Goal: Task Accomplishment & Management: Complete application form

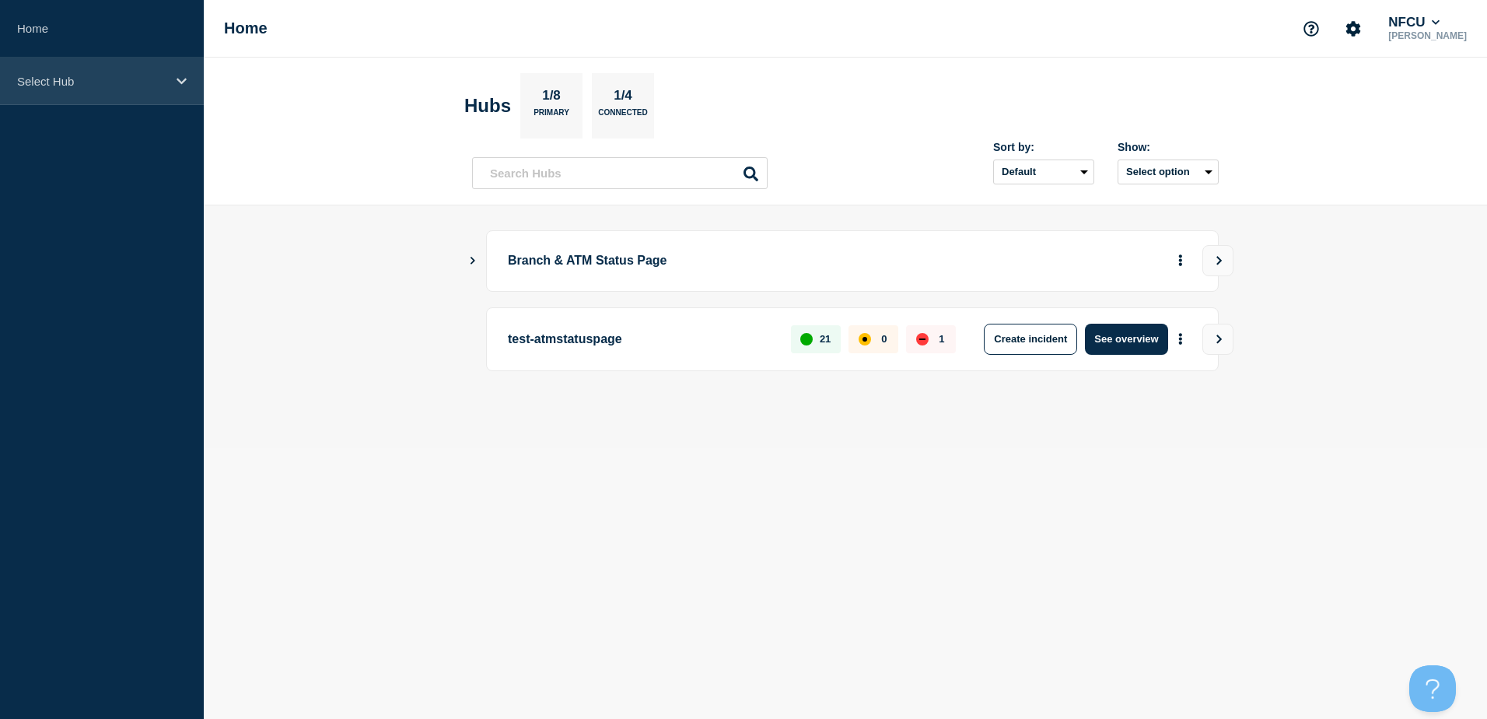
click at [154, 72] on div "Select Hub" at bounding box center [102, 81] width 204 height 47
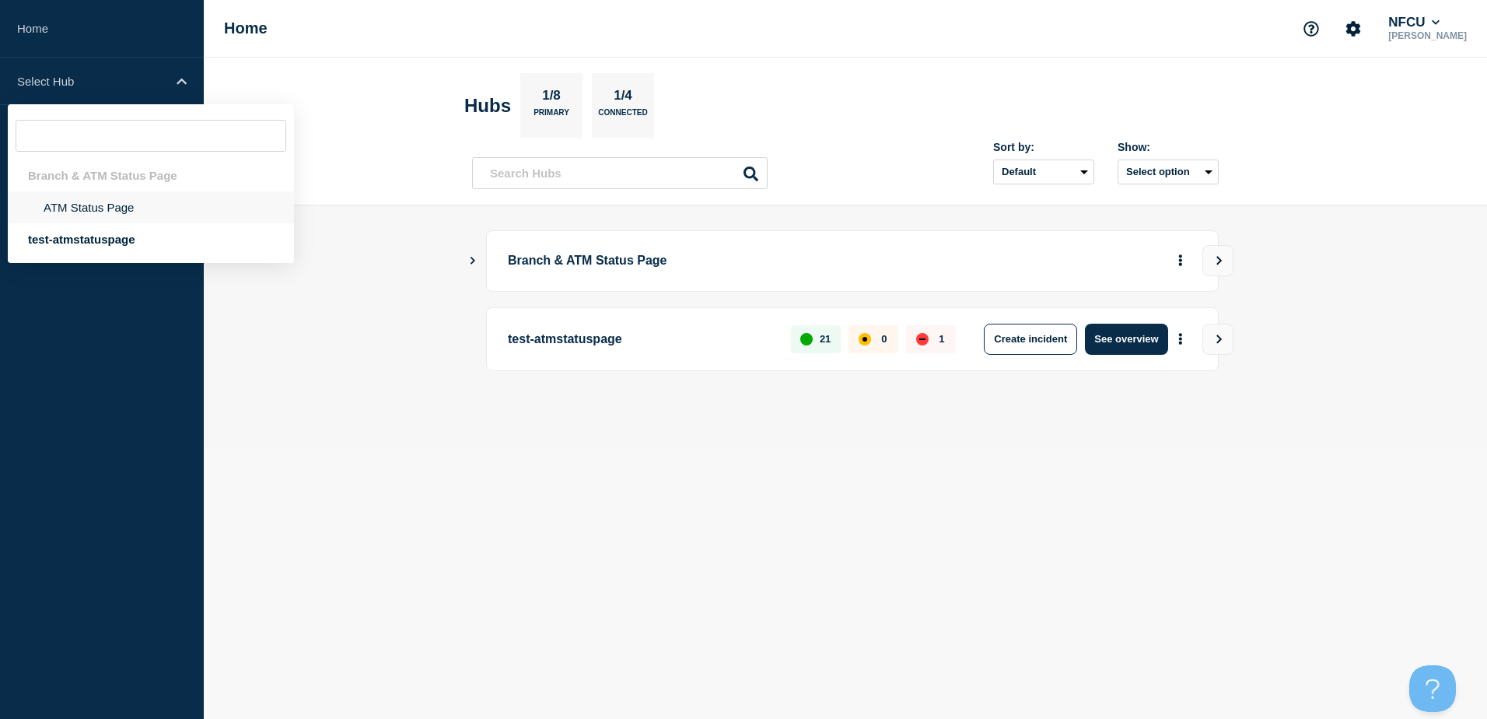
click at [125, 216] on li "ATM Status Page" at bounding box center [151, 207] width 286 height 32
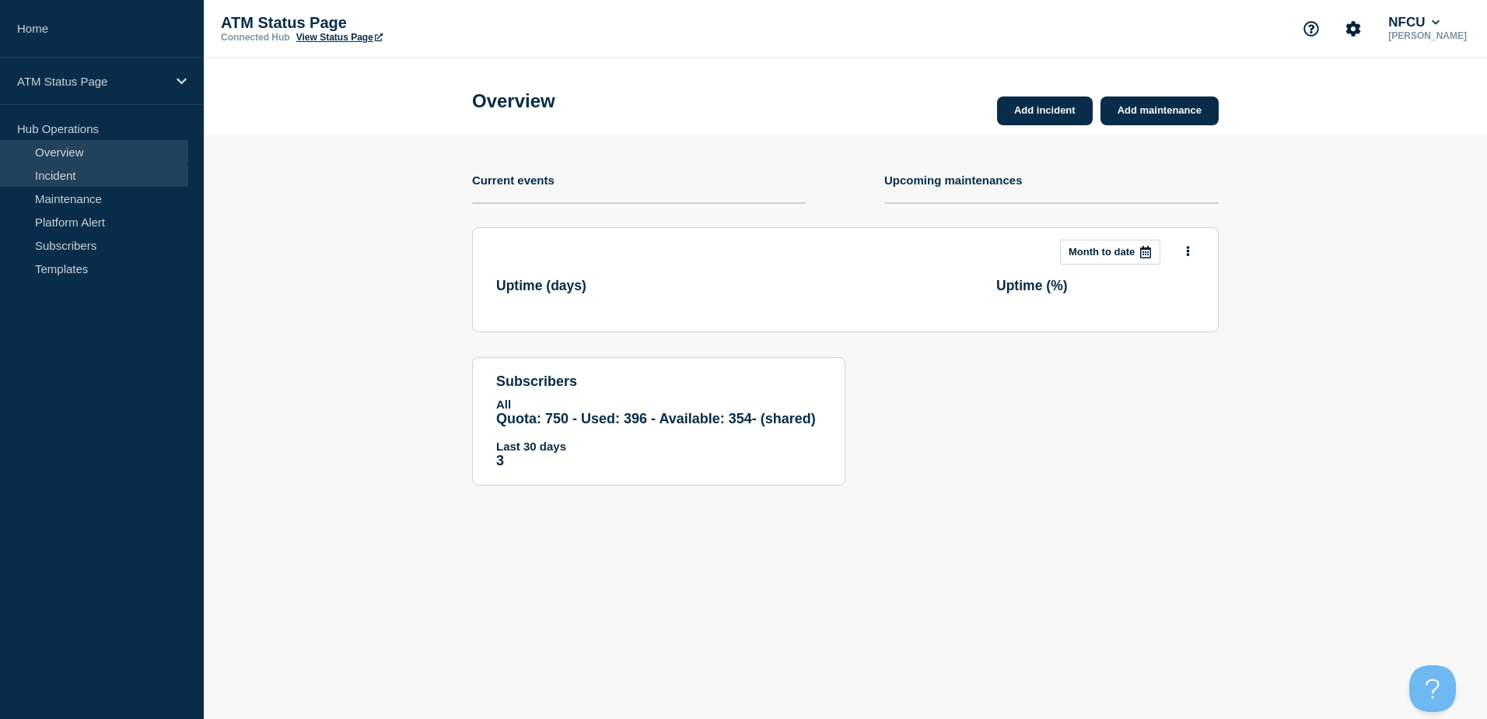
click at [57, 179] on link "Incident" at bounding box center [94, 174] width 188 height 23
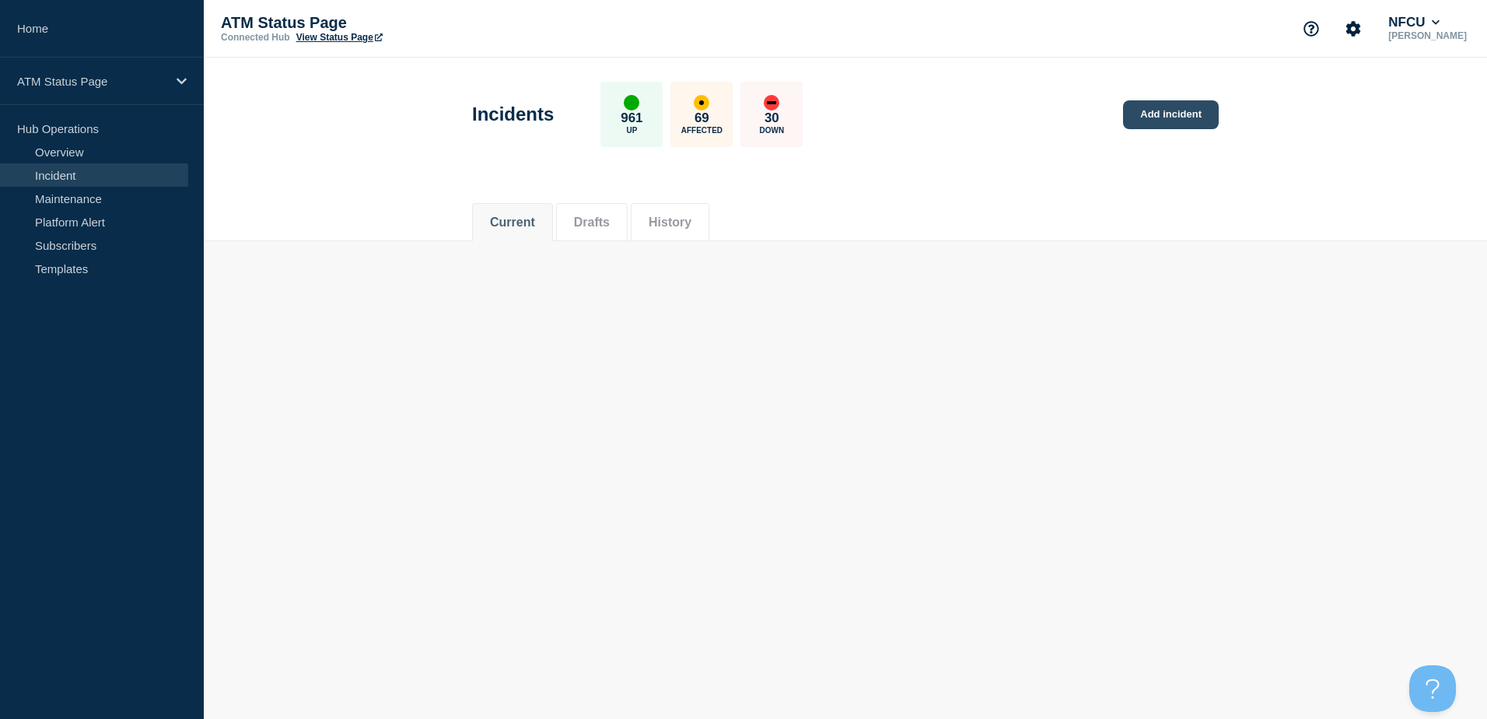
click at [738, 123] on link "Add incident" at bounding box center [1171, 114] width 96 height 29
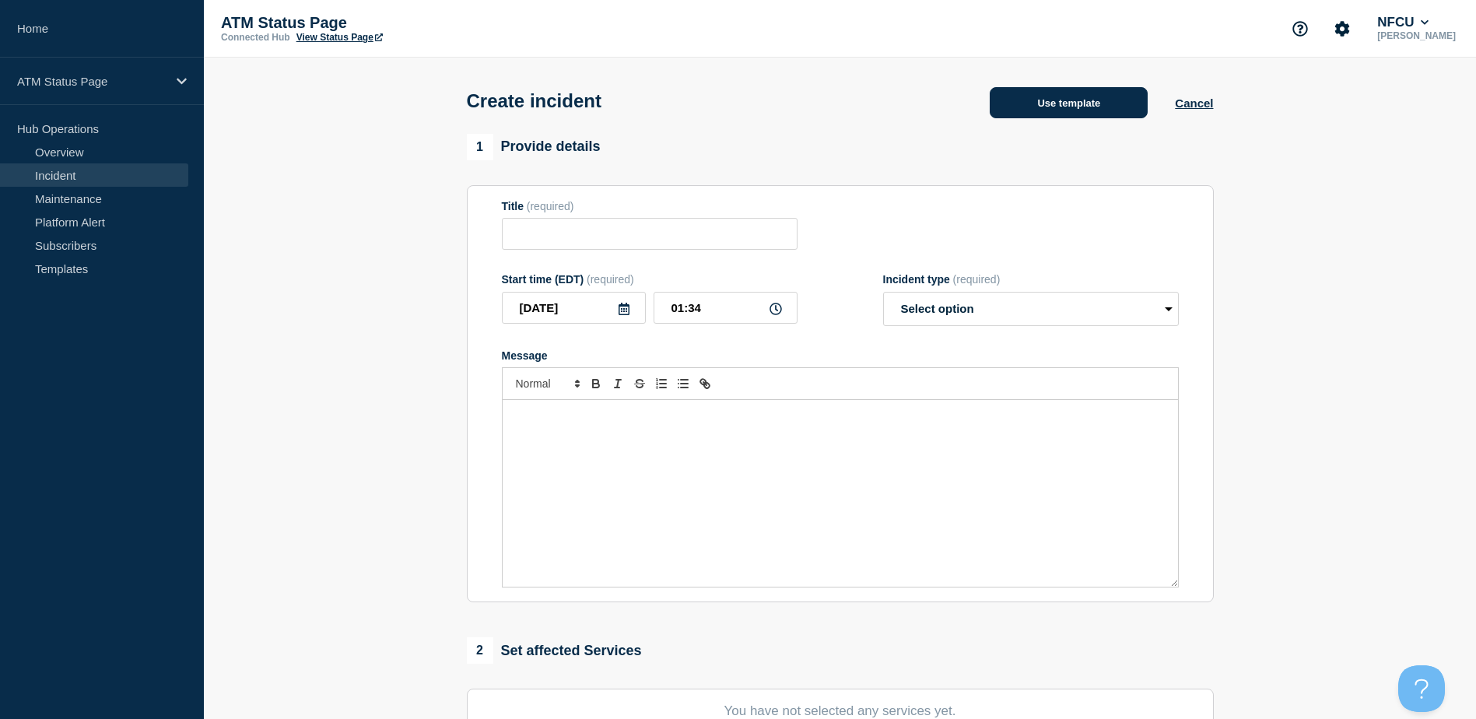
click at [738, 110] on button "Use template" at bounding box center [1068, 102] width 158 height 31
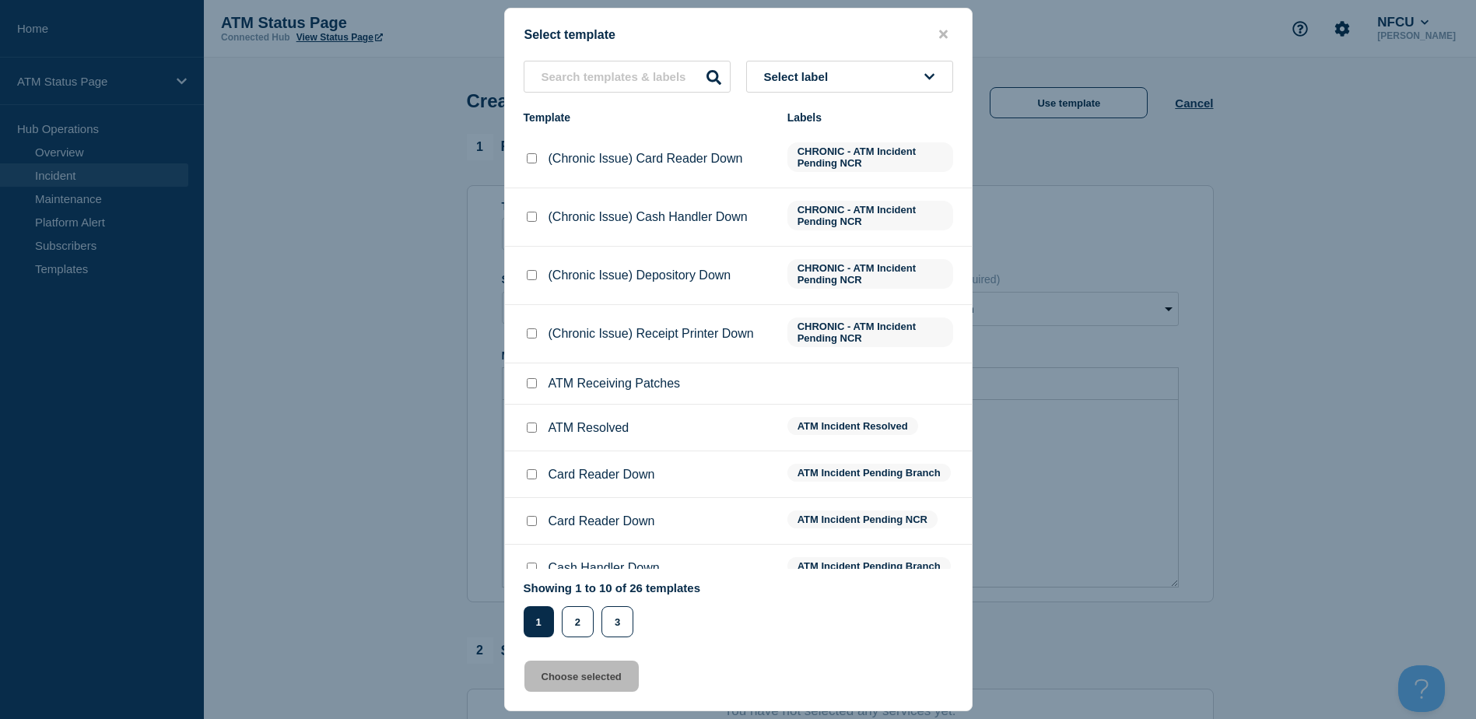
click at [738, 70] on button "Select label" at bounding box center [849, 77] width 207 height 32
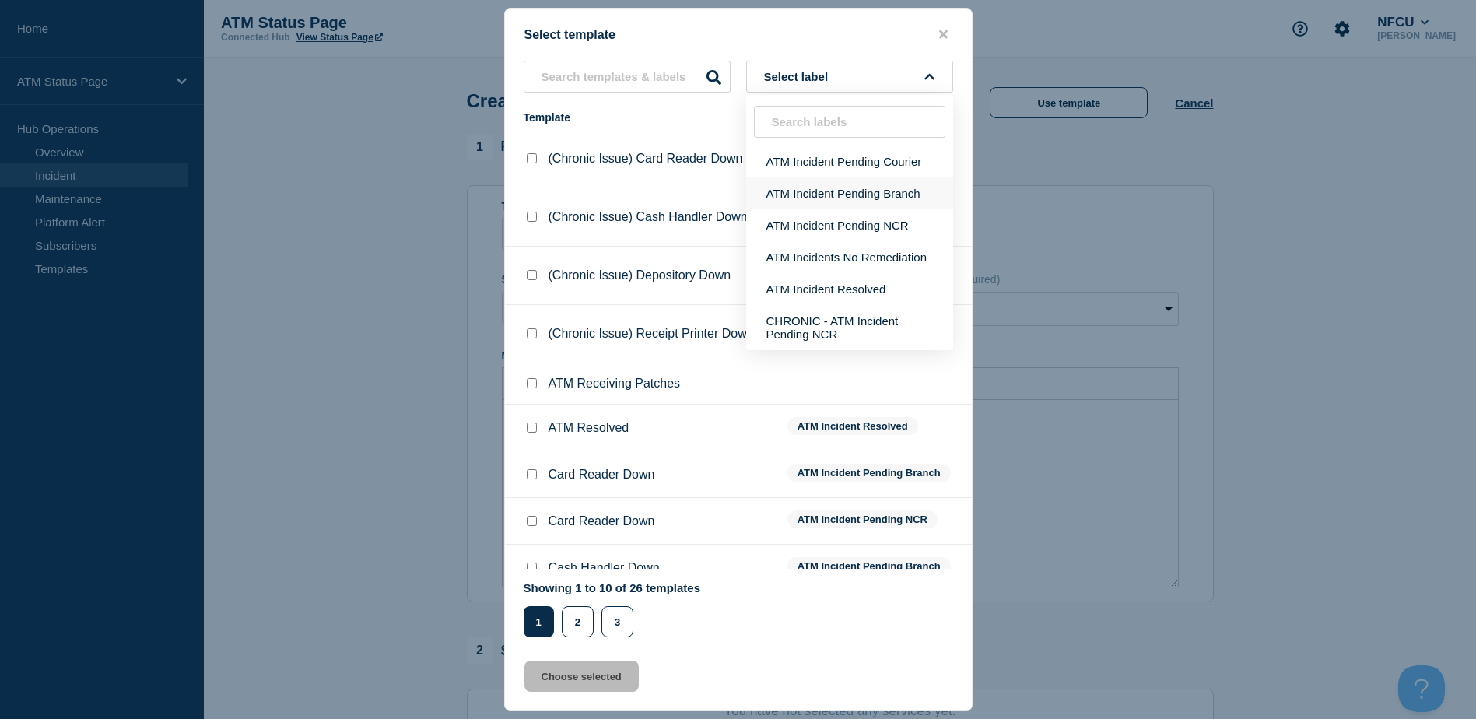
click at [738, 200] on button "ATM Incident Pending Branch" at bounding box center [849, 193] width 207 height 32
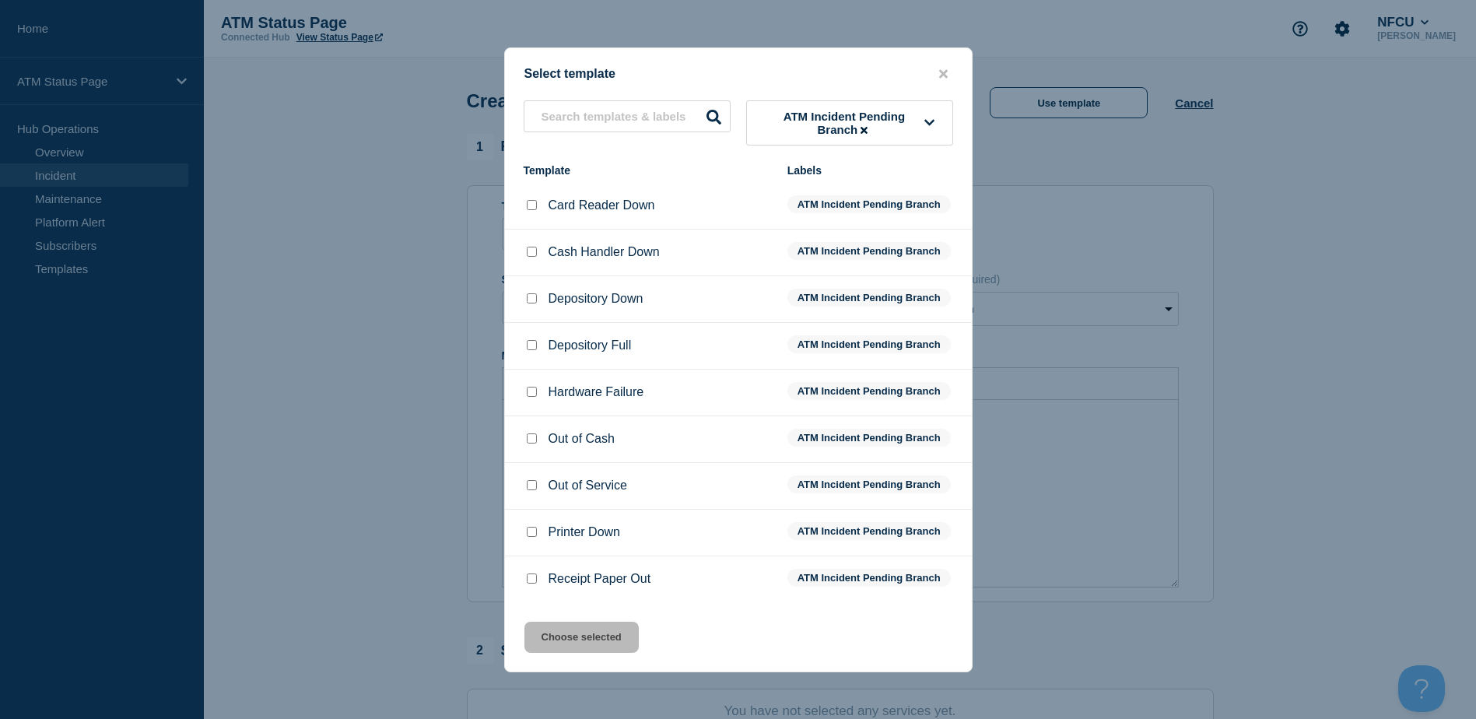
click at [530, 306] on div at bounding box center [531, 299] width 16 height 16
click at [528, 302] on input "Depository Down checkbox" at bounding box center [532, 298] width 10 height 10
checkbox input "true"
click at [543, 626] on button "Choose selected" at bounding box center [581, 636] width 114 height 31
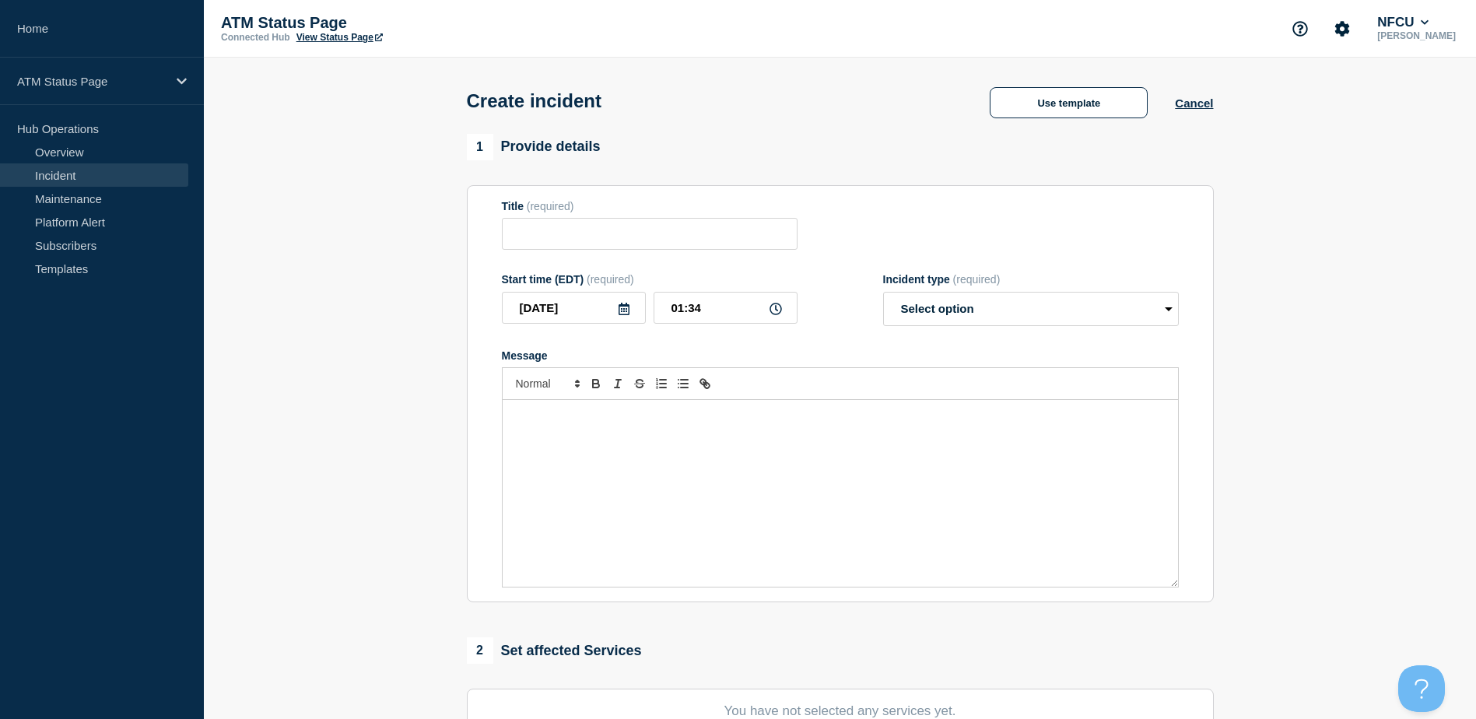
type input "Depository Down"
select select "identified"
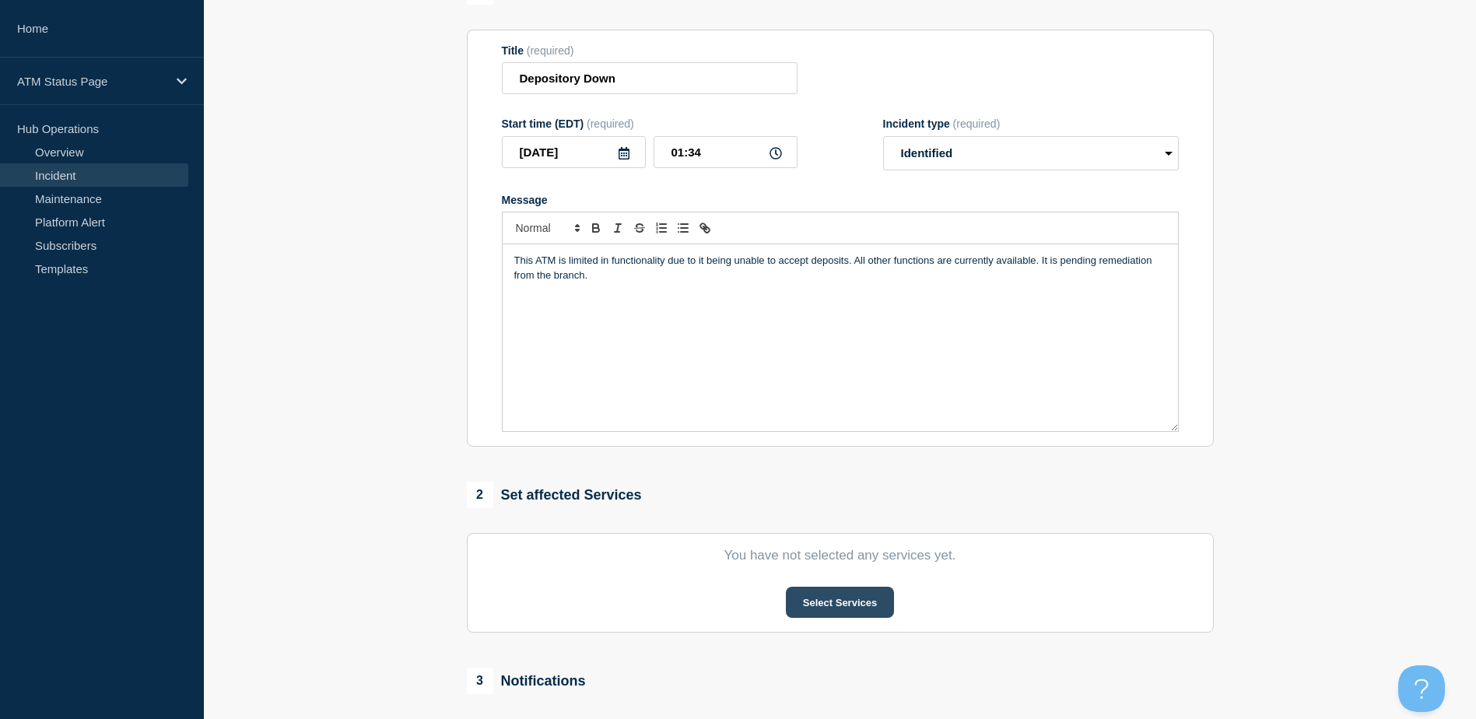
click at [738, 594] on button "Select Services" at bounding box center [840, 601] width 108 height 31
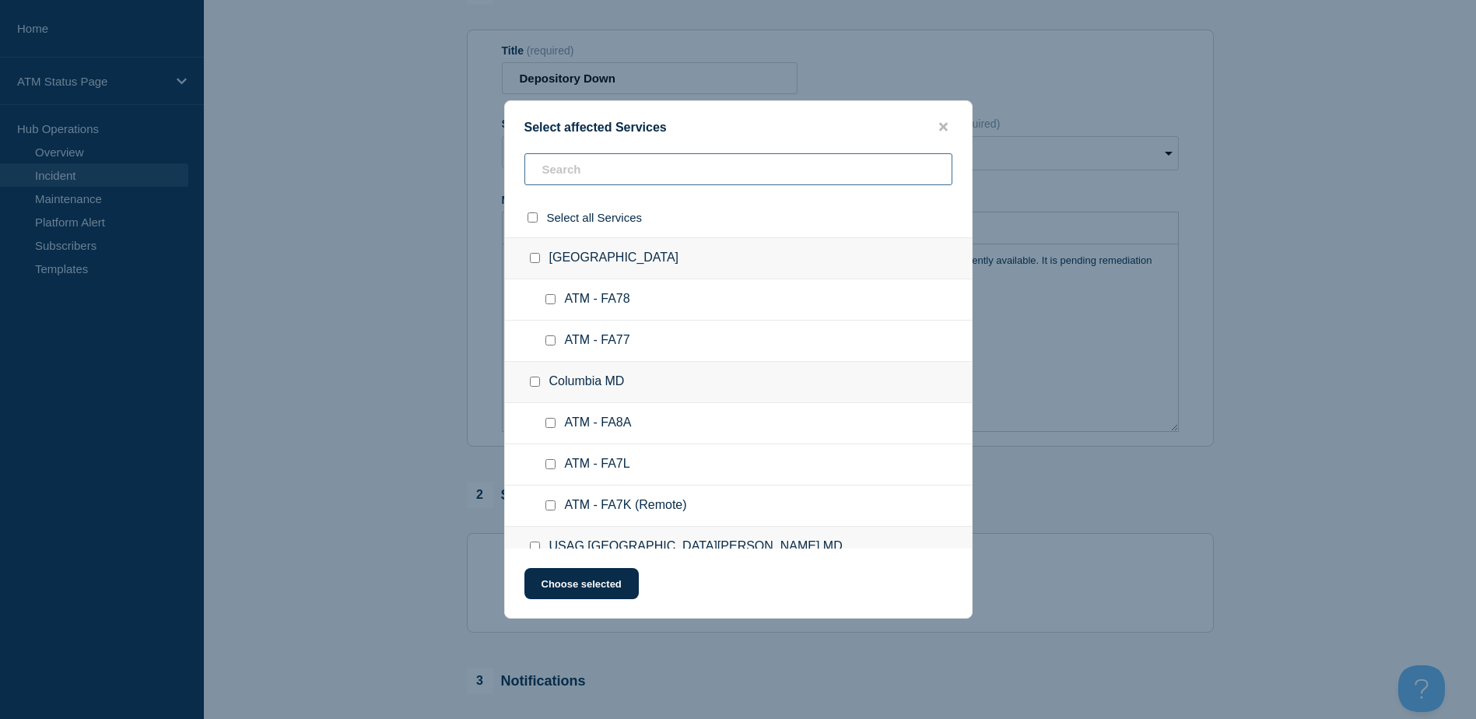
click at [723, 179] on input "text" at bounding box center [738, 169] width 428 height 32
paste input "FCRM"
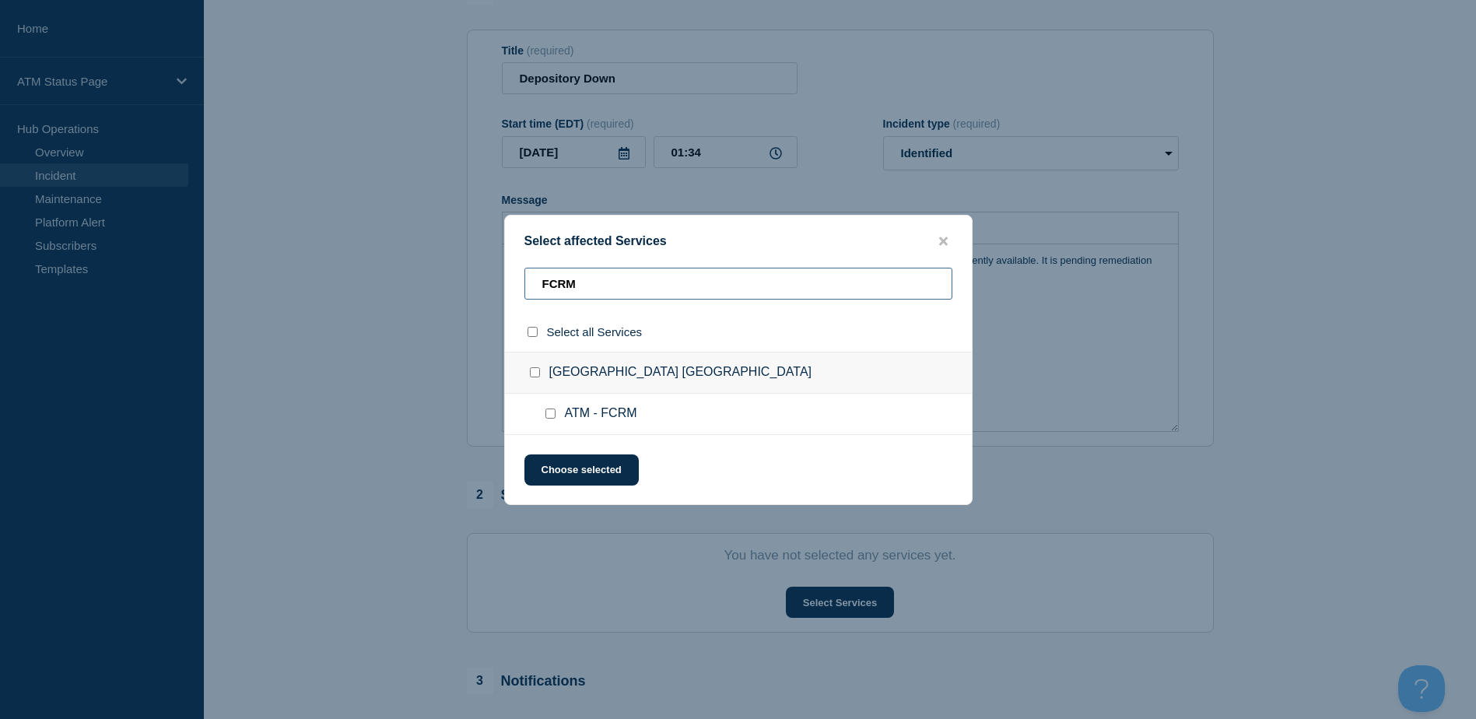
type input "FCRM"
click at [547, 410] on input "ATM - FCRM checkbox" at bounding box center [550, 413] width 10 height 10
checkbox input "true"
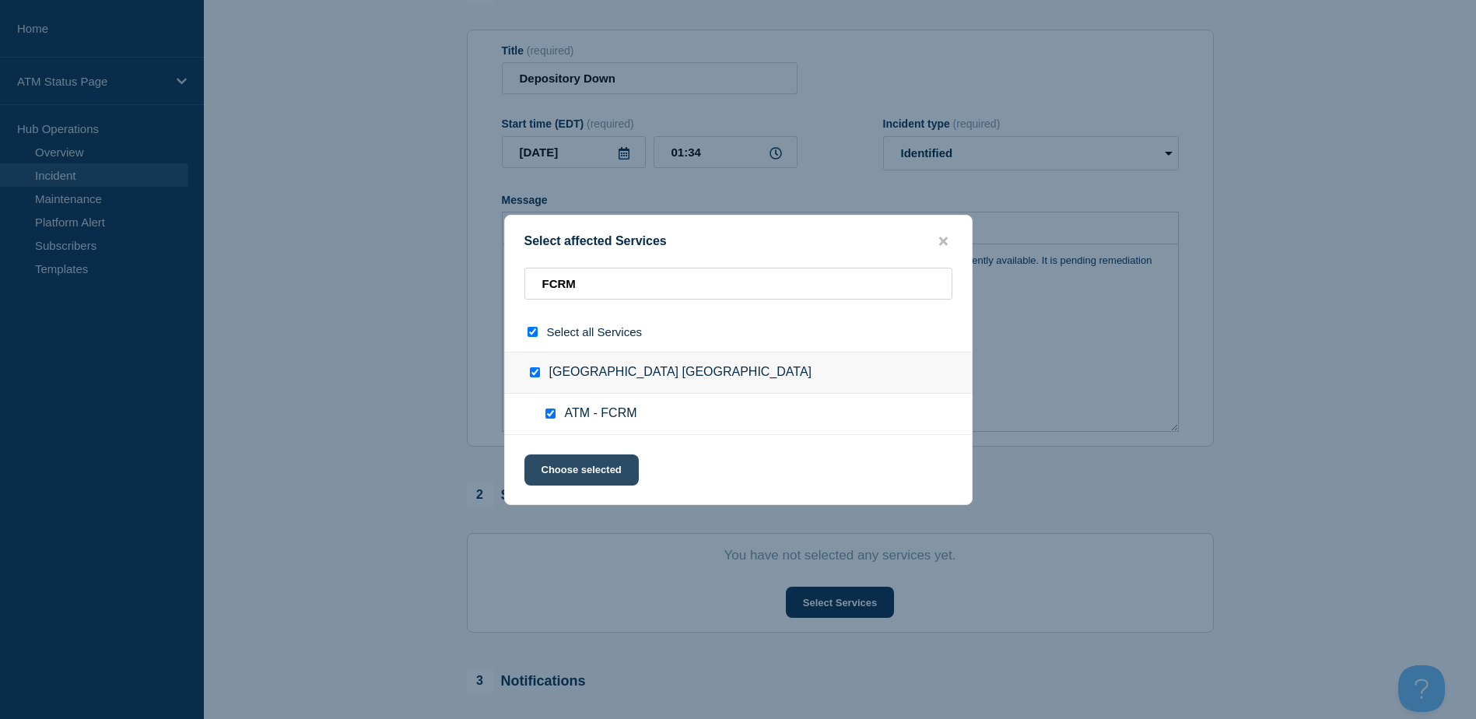
click at [548, 464] on button "Choose selected" at bounding box center [581, 469] width 114 height 31
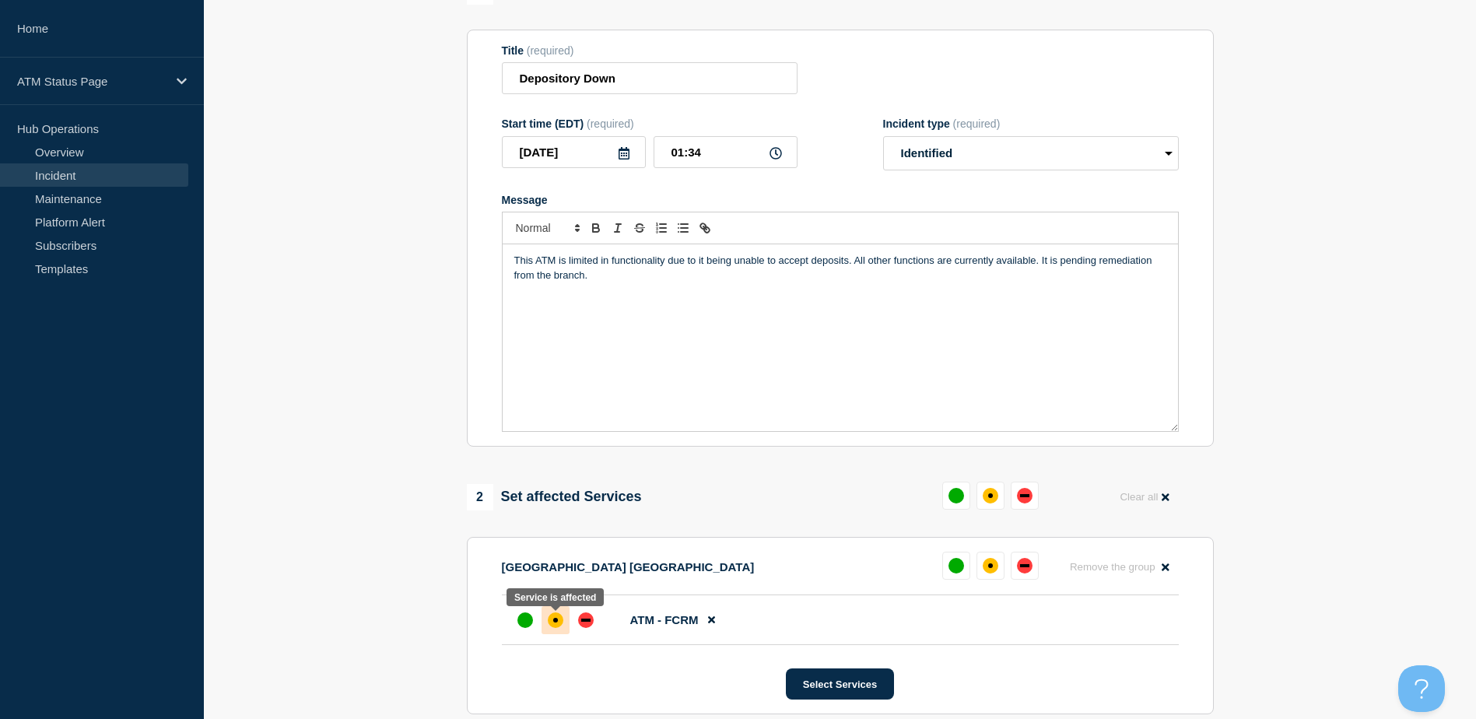
click at [542, 618] on div at bounding box center [555, 620] width 28 height 28
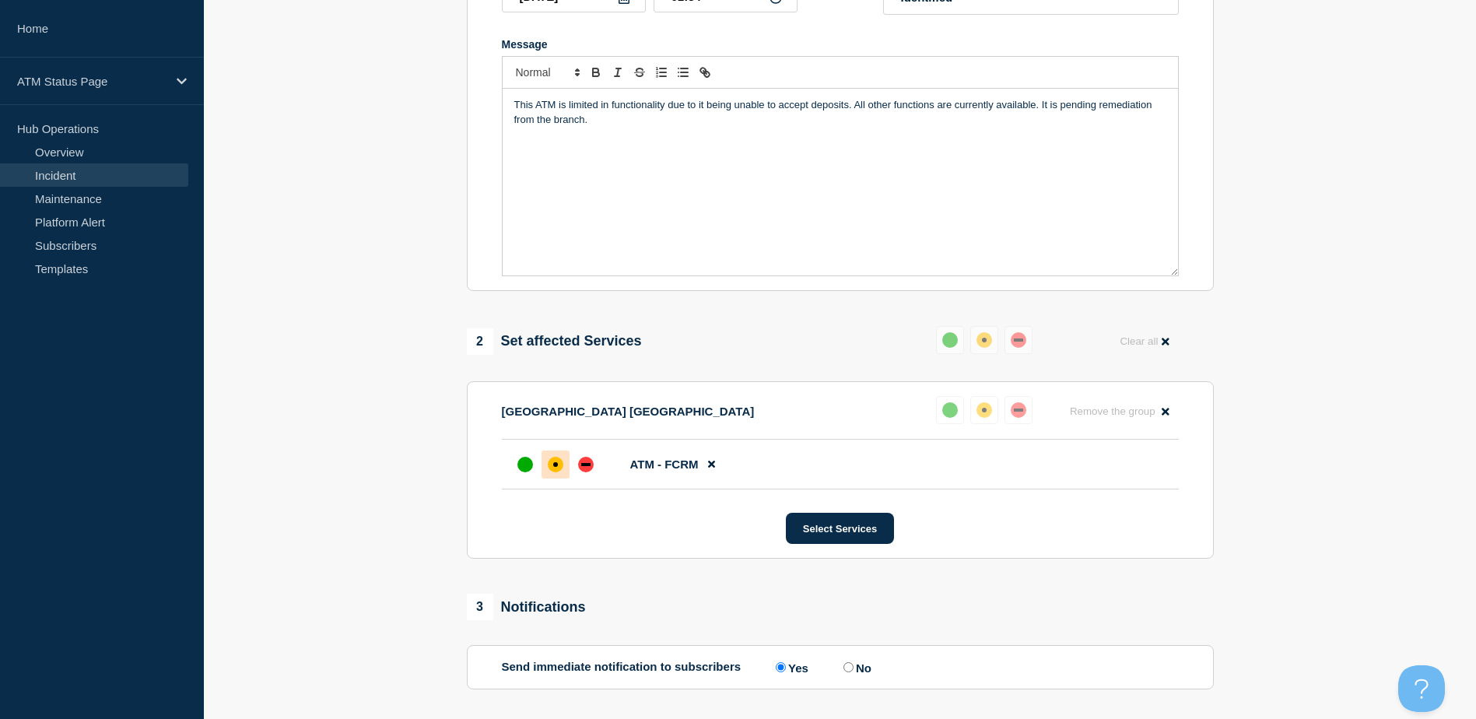
scroll to position [453, 0]
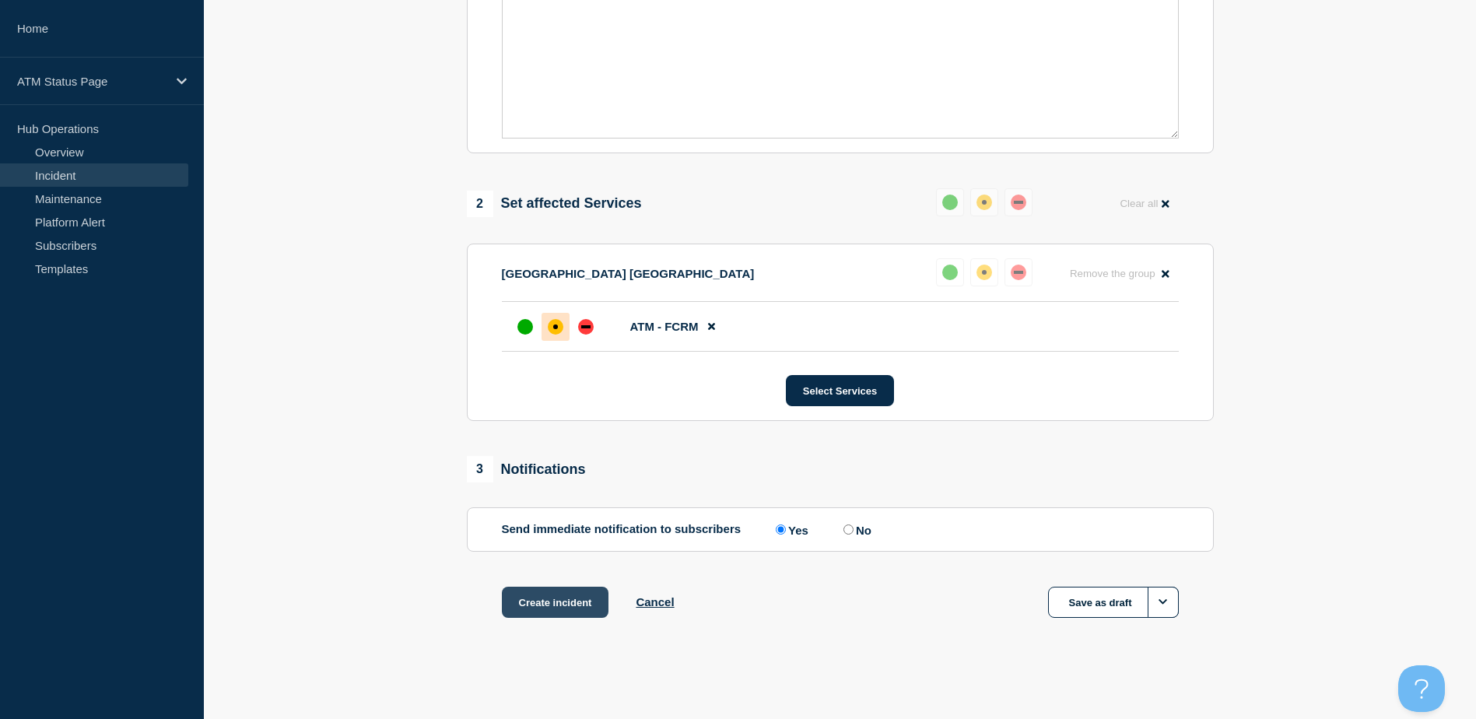
click at [580, 604] on button "Create incident" at bounding box center [555, 601] width 107 height 31
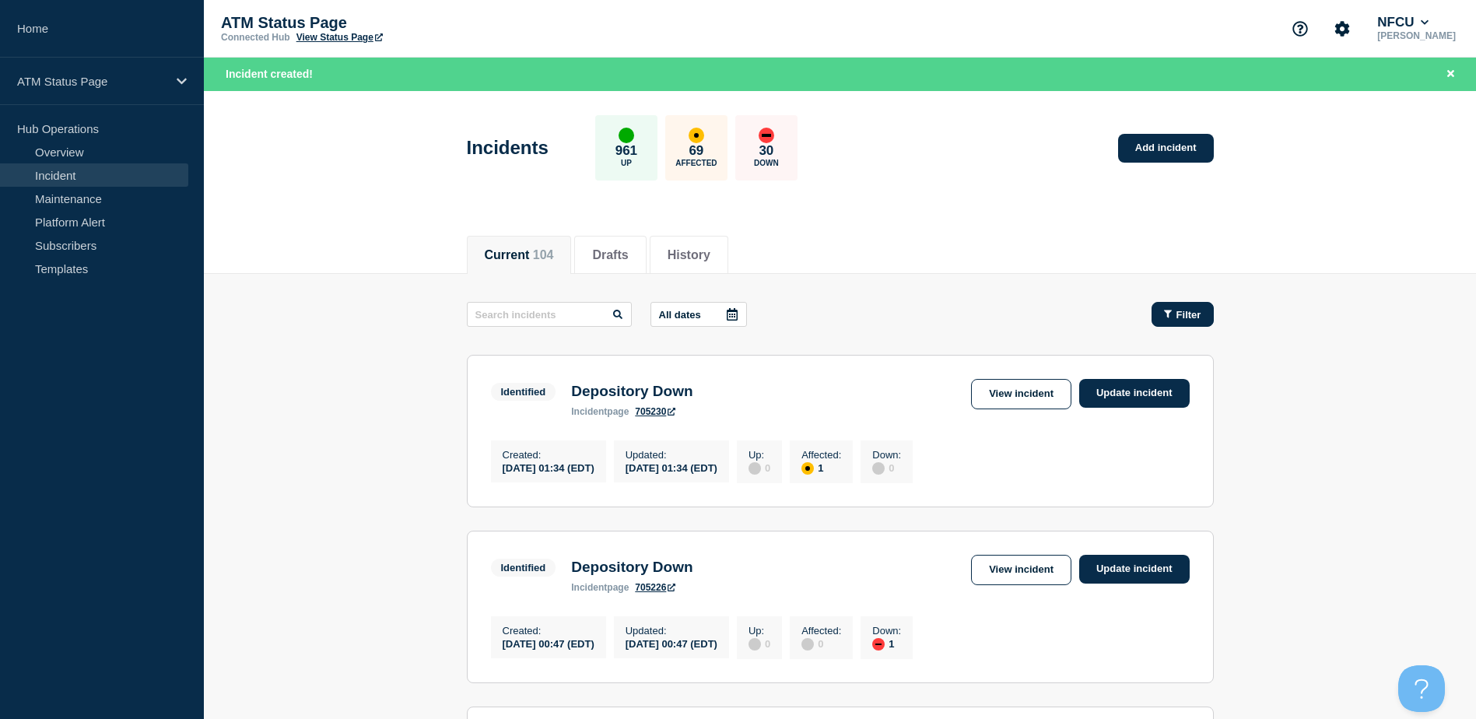
click at [738, 312] on div "Filter" at bounding box center [1182, 315] width 37 height 12
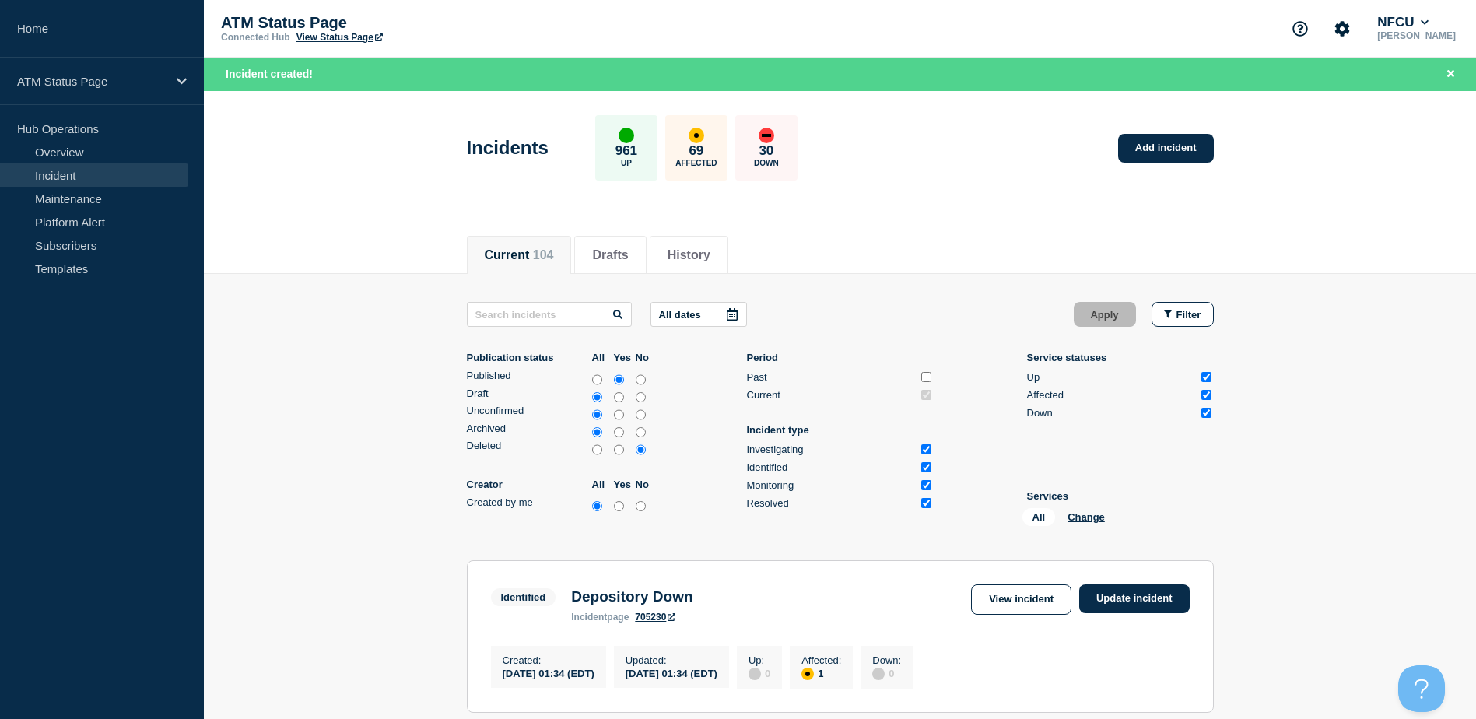
click at [738, 527] on div "All Change" at bounding box center [1100, 520] width 156 height 24
click at [738, 515] on button "Change" at bounding box center [1085, 517] width 37 height 12
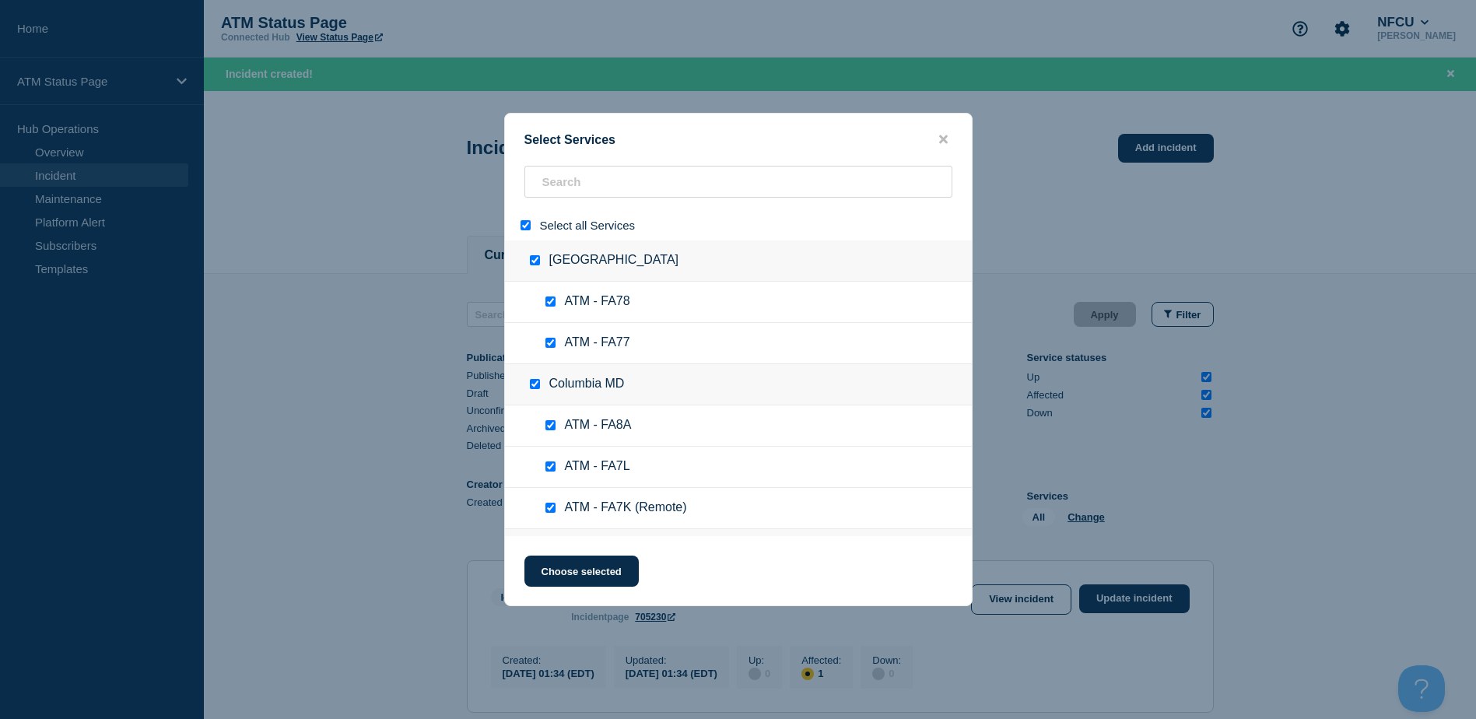
click at [523, 230] on input "select all" at bounding box center [525, 225] width 10 height 10
checkbox input "false"
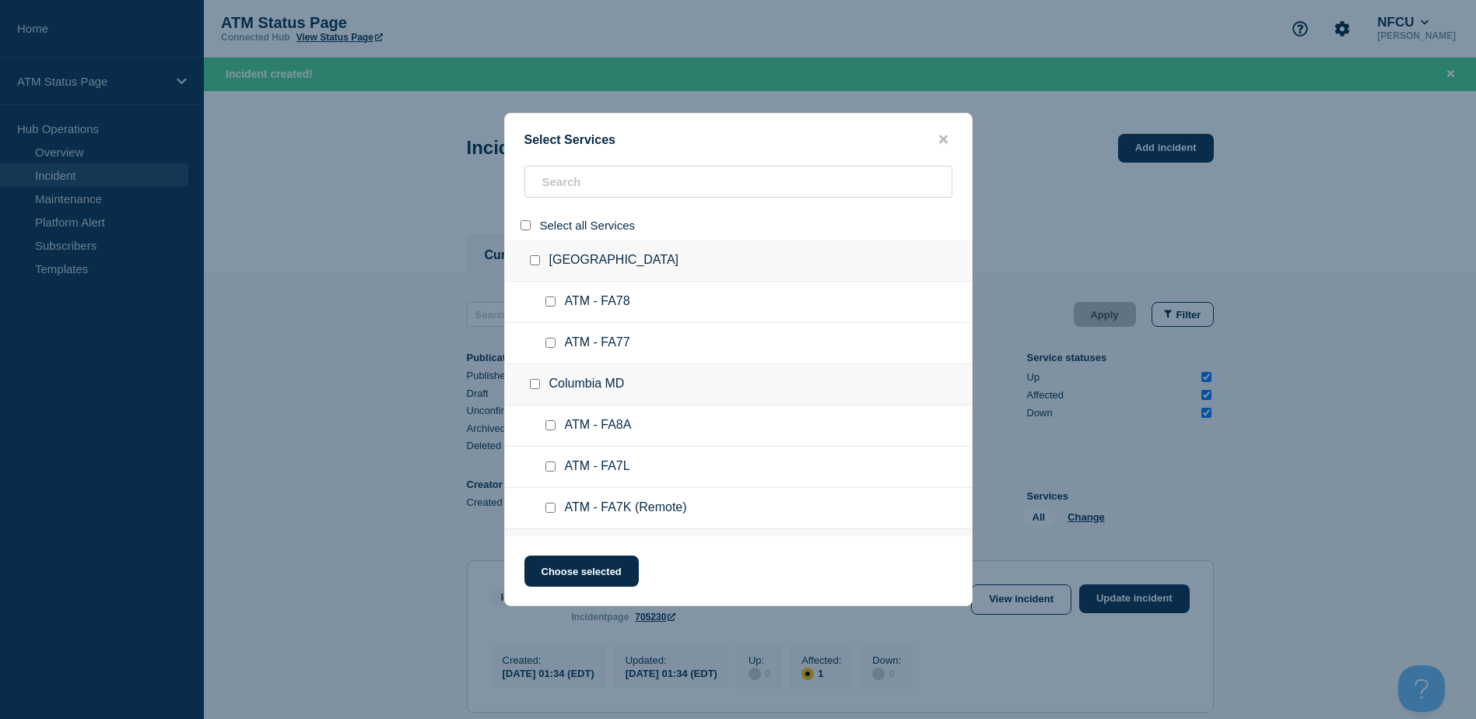
checkbox input "false"
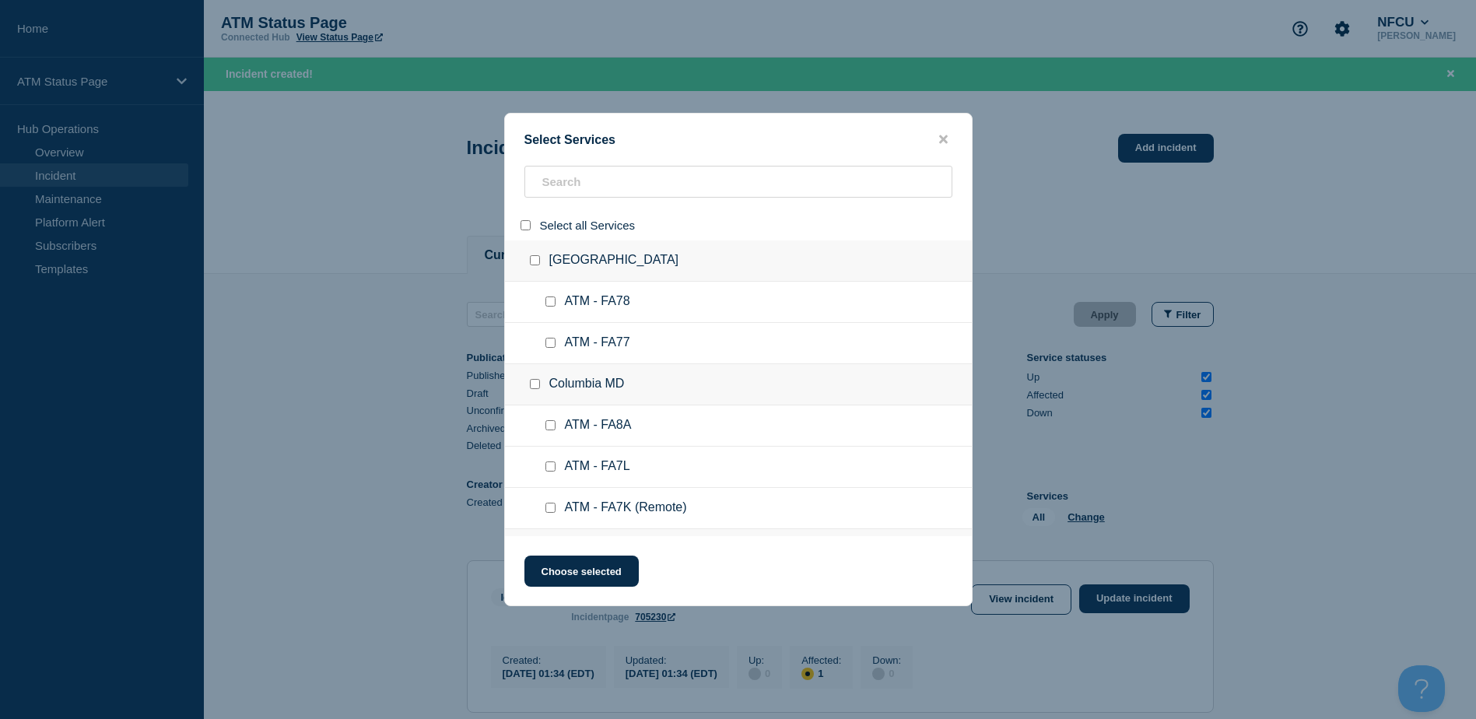
checkbox input "false"
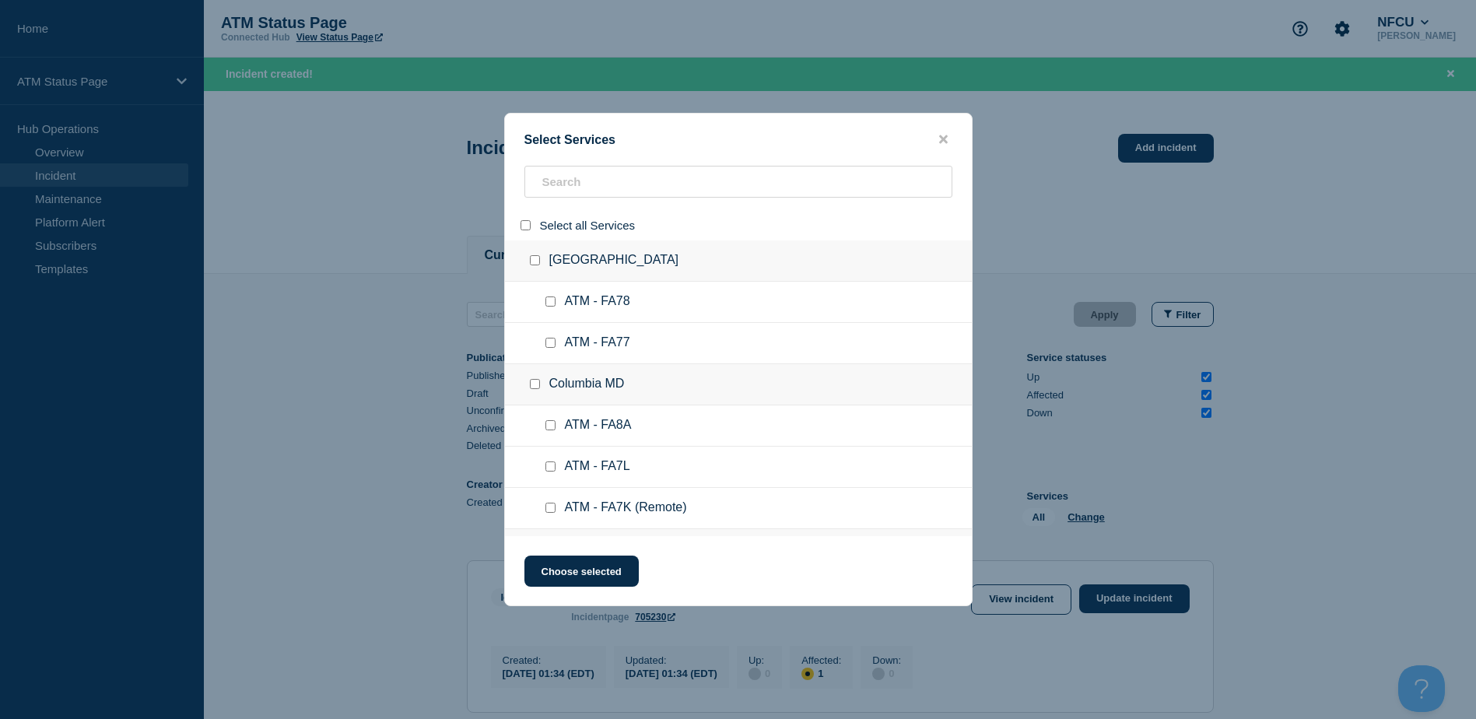
checkbox input "false"
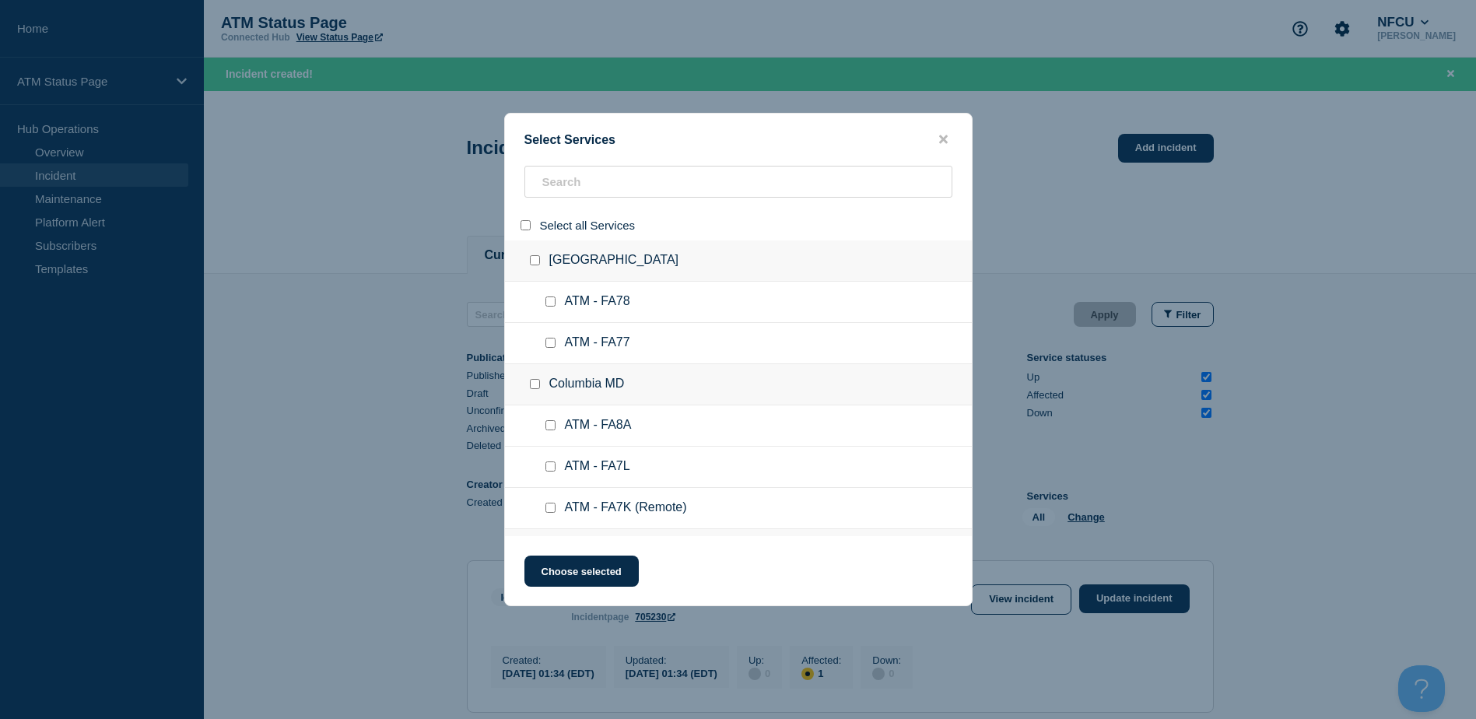
checkbox input "false"
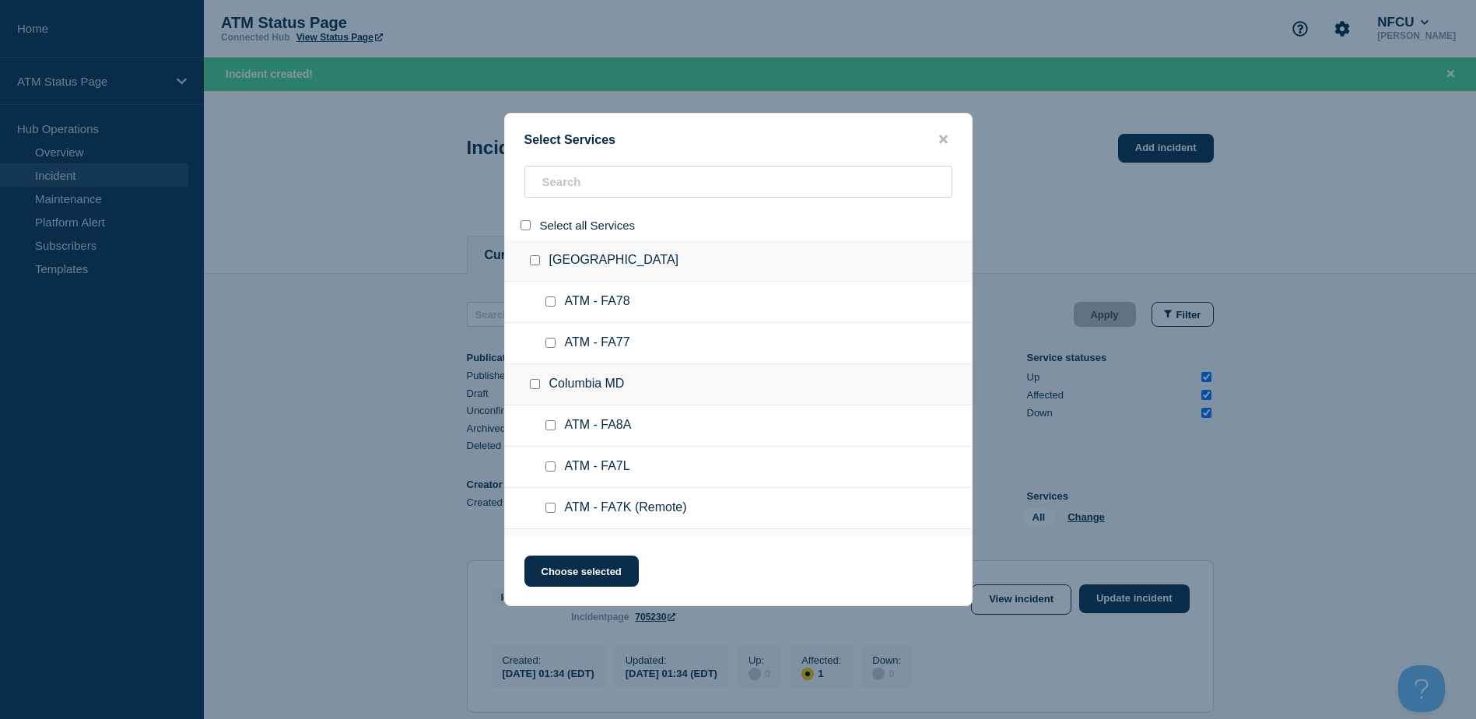
checkbox input "false"
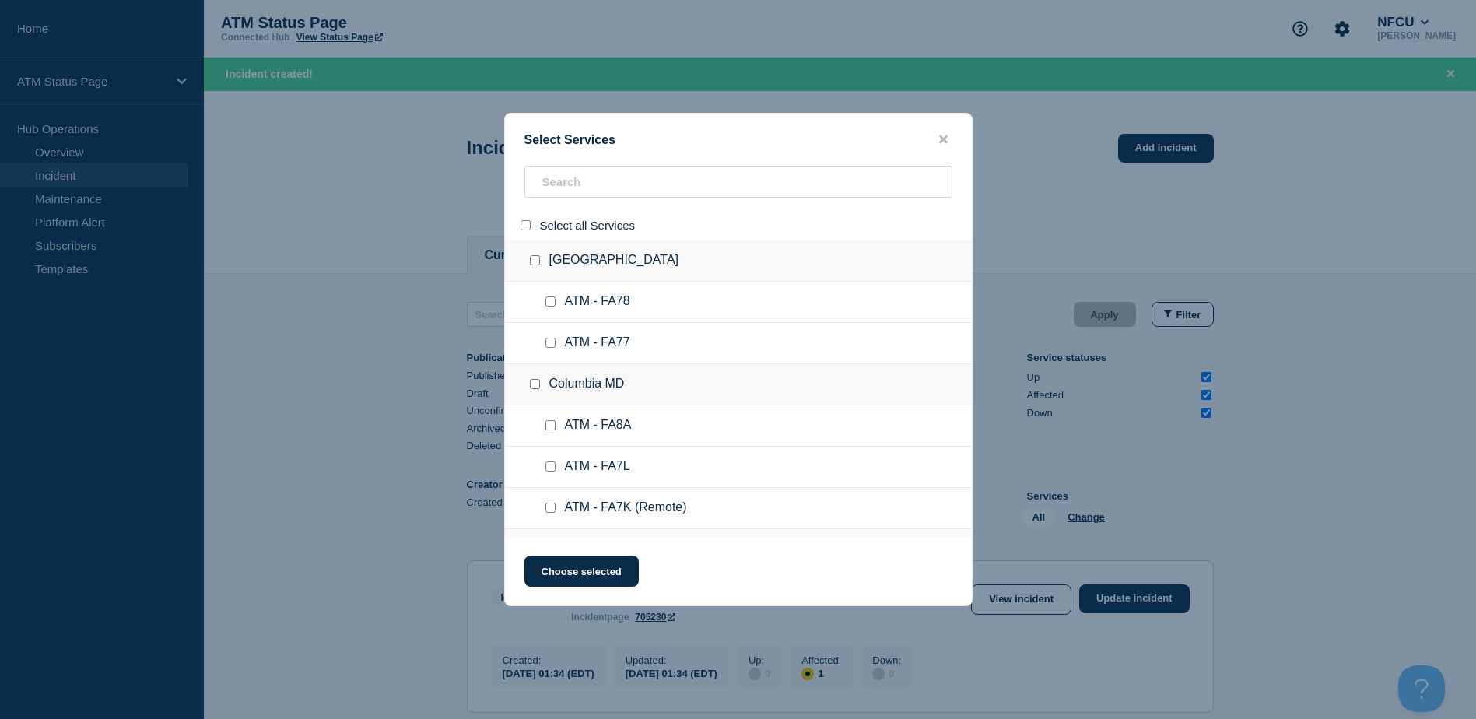
checkbox input "false"
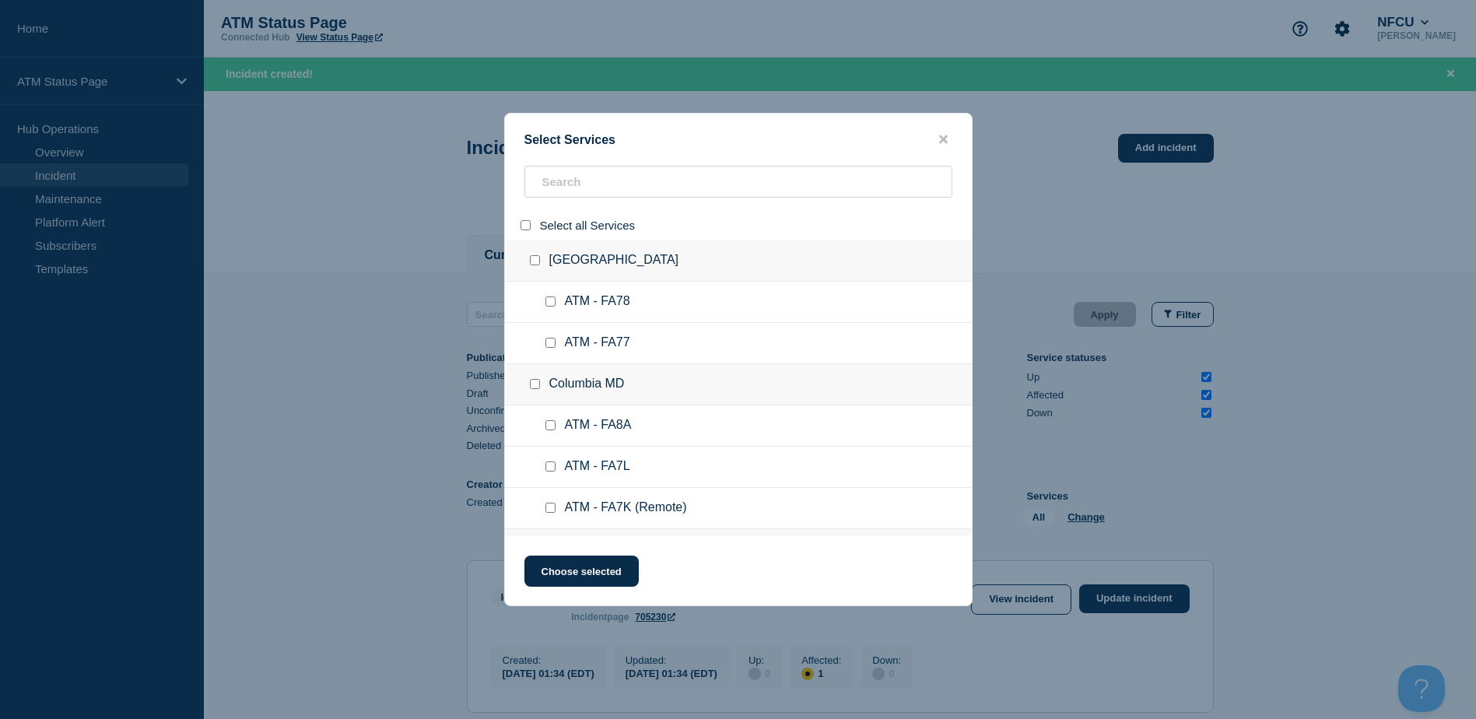
checkbox input "false"
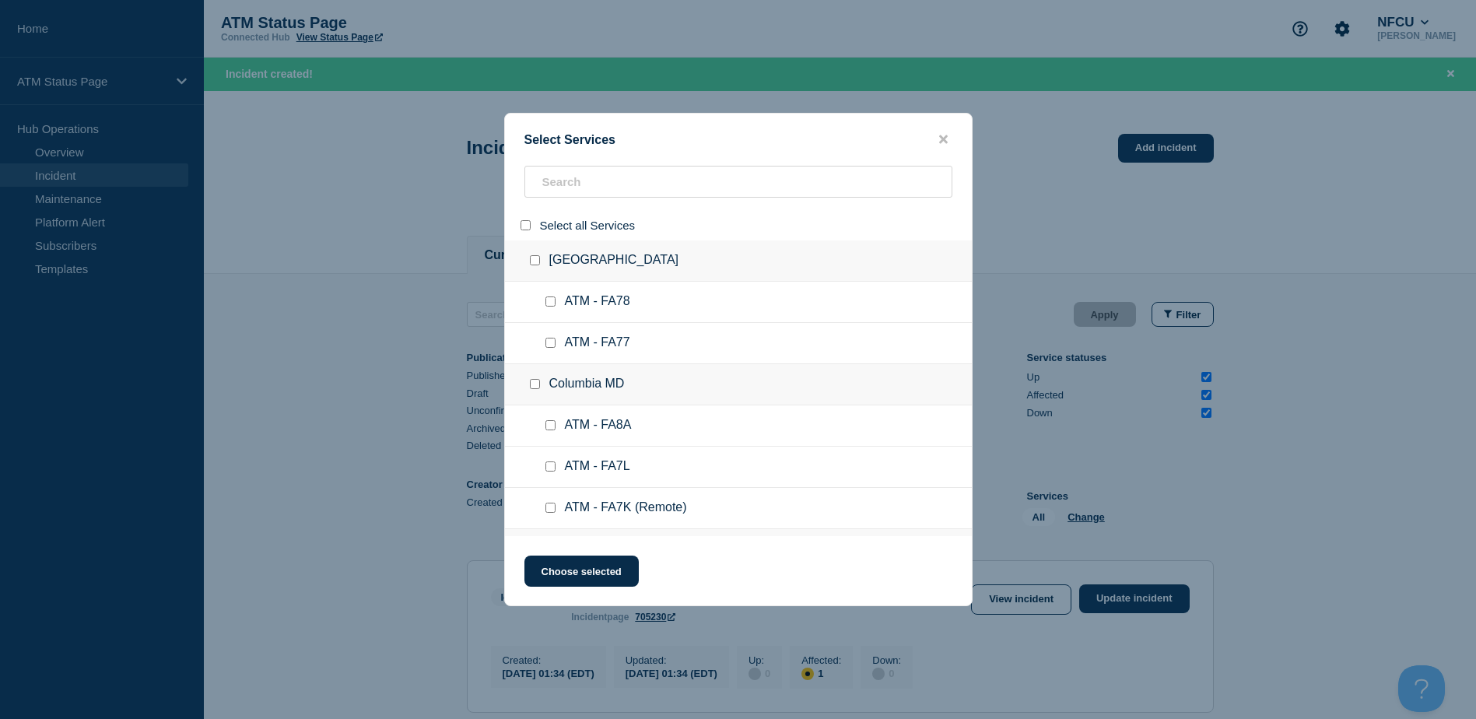
checkbox input "false"
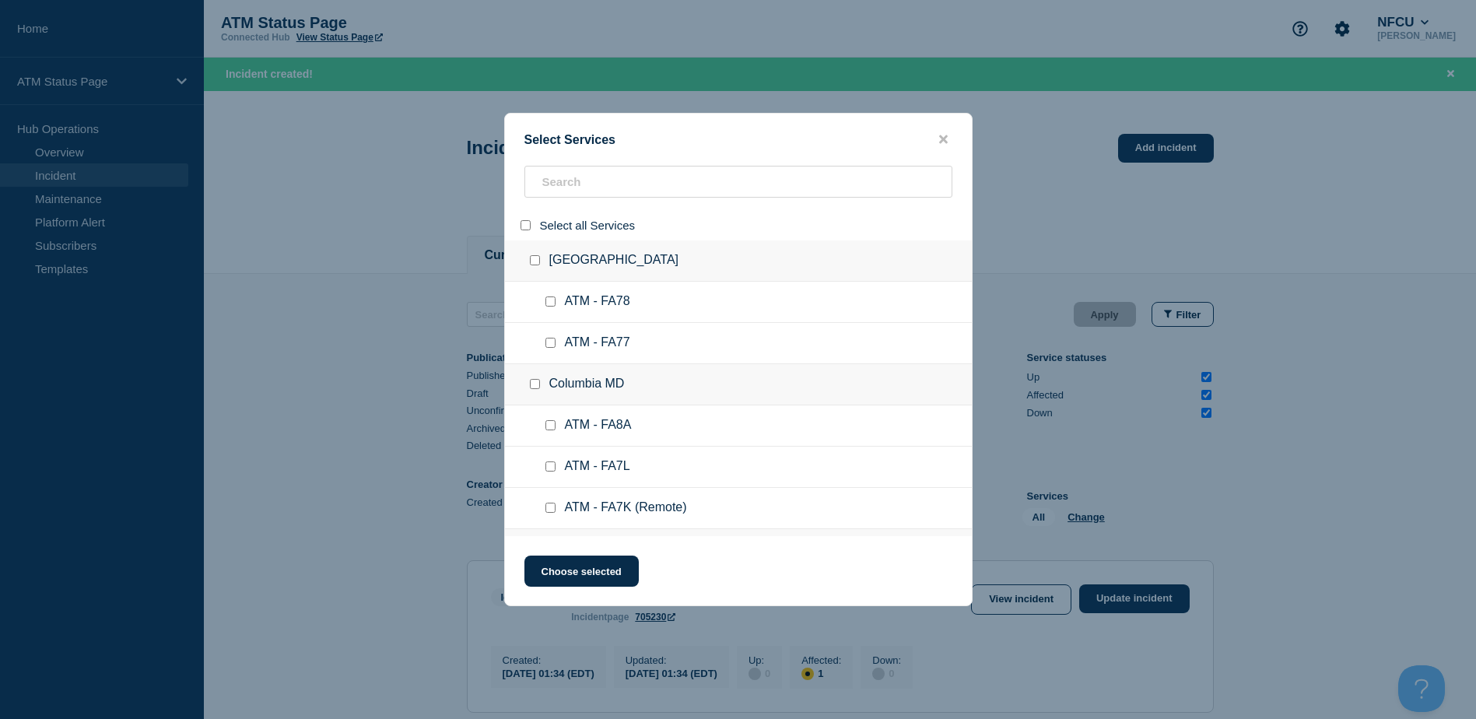
checkbox input "false"
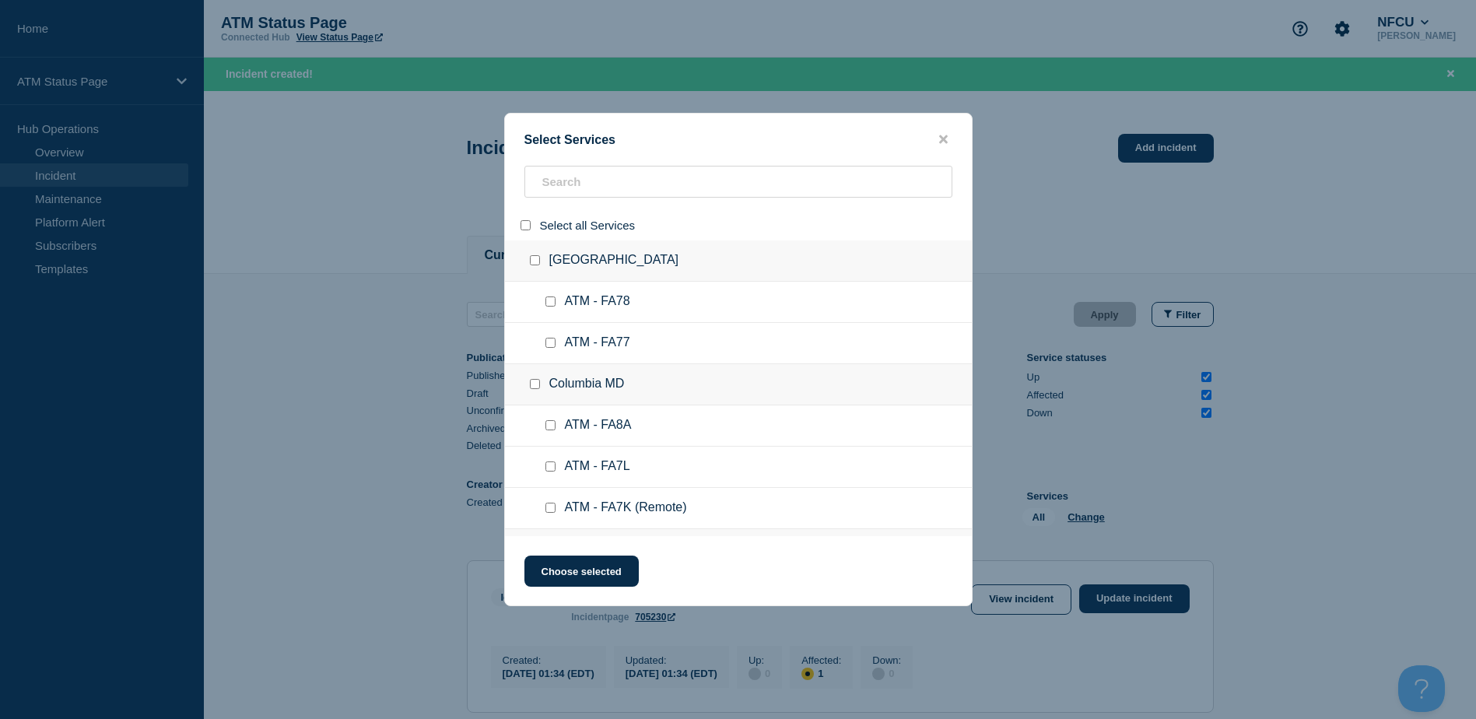
checkbox input "false"
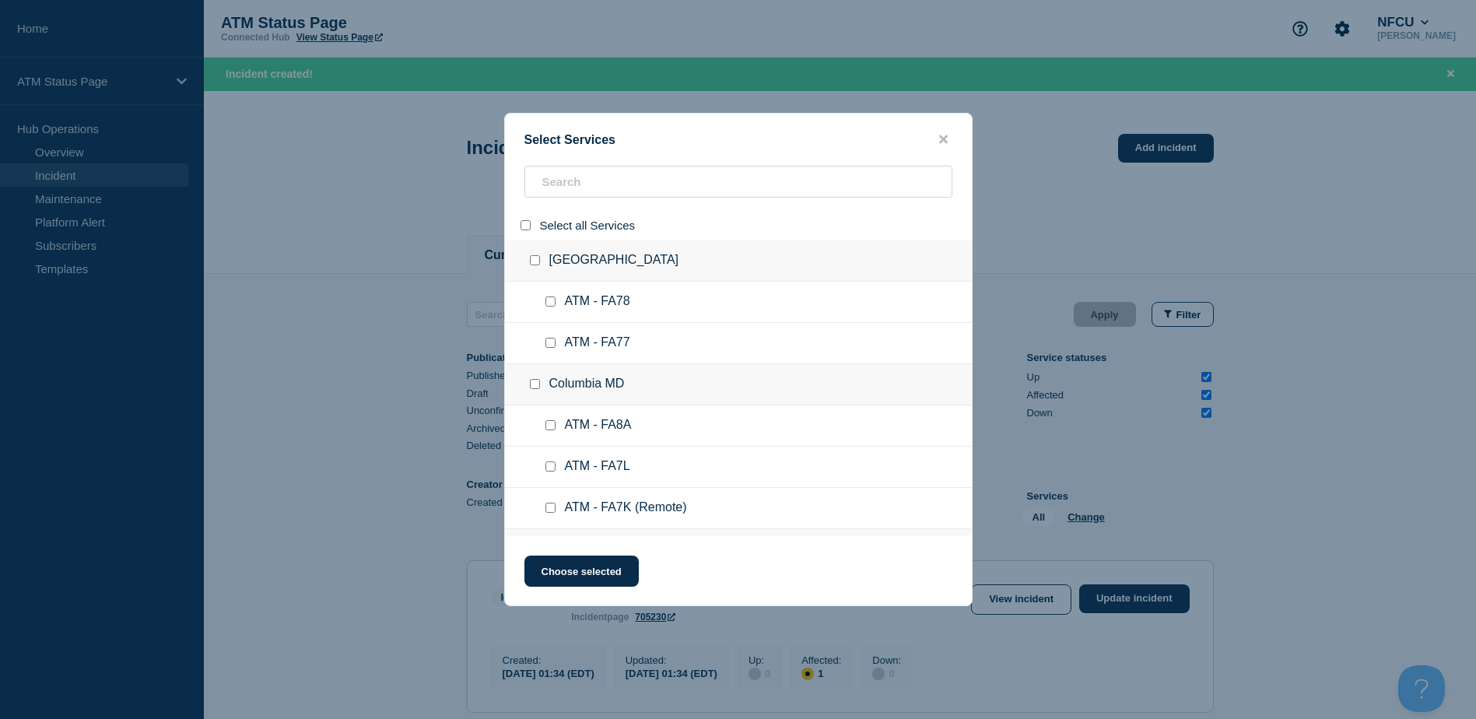
checkbox input "false"
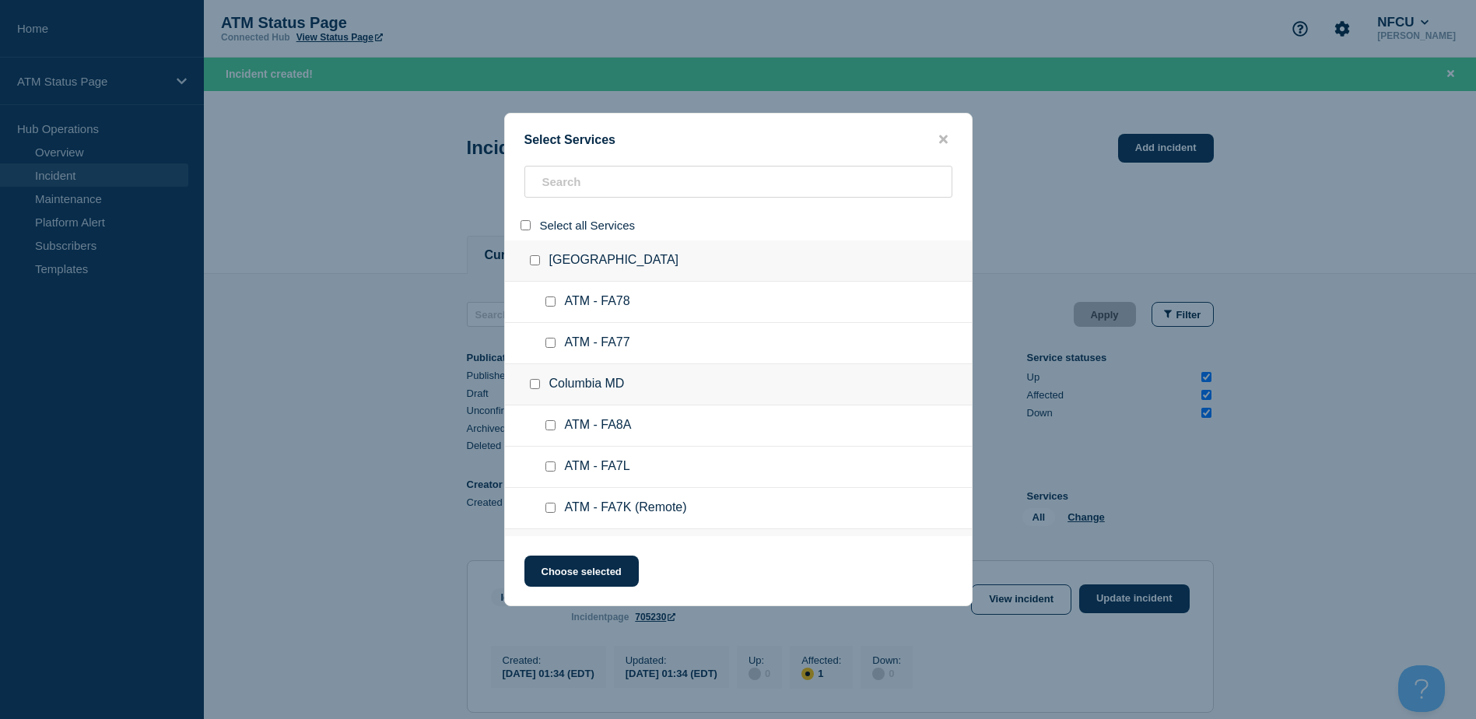
checkbox input "false"
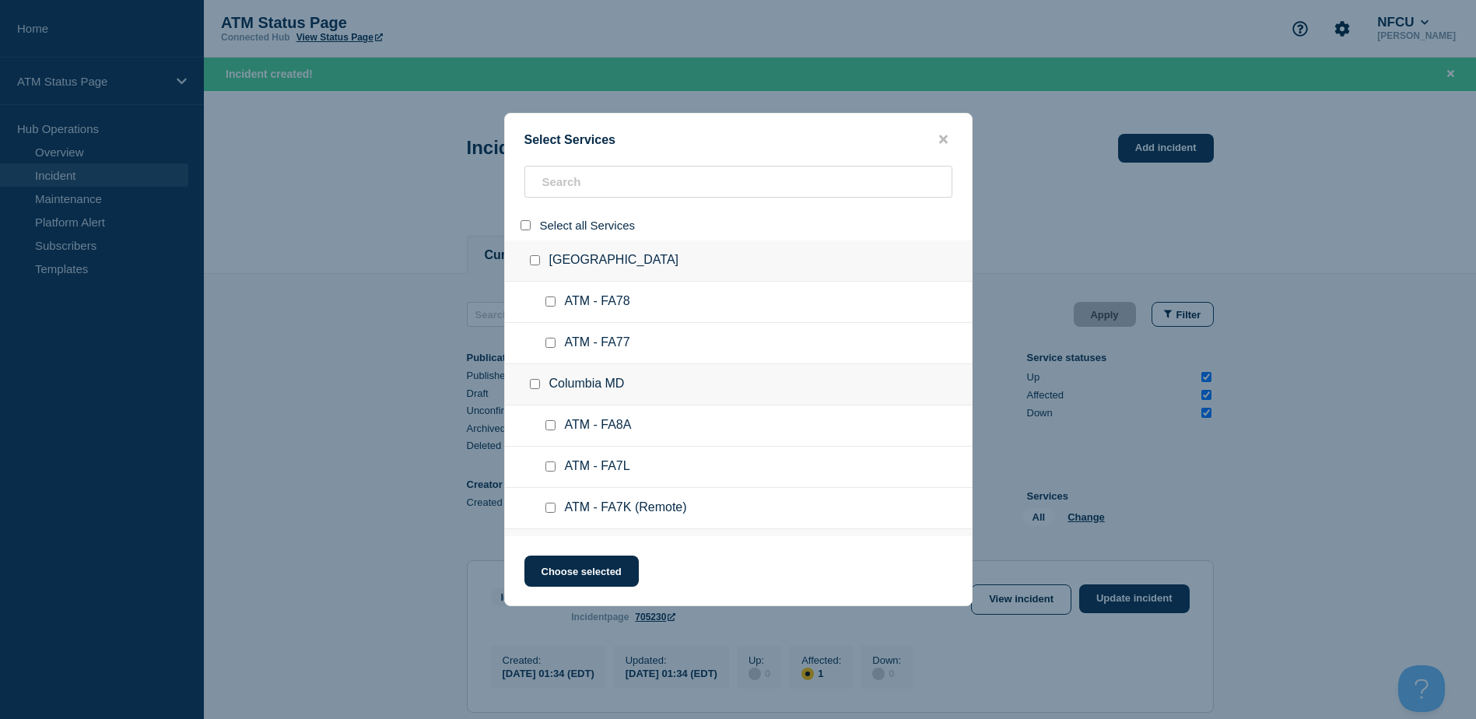
checkbox input "false"
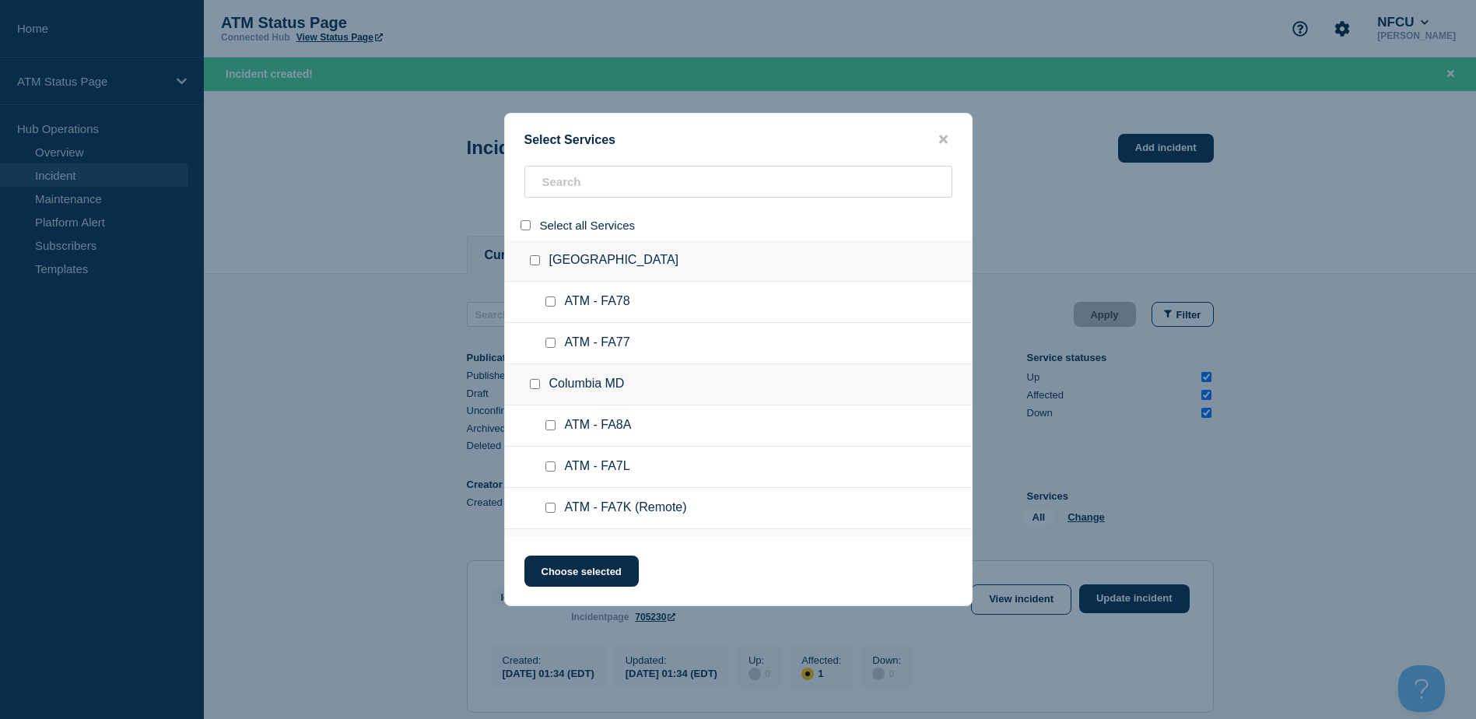
checkbox input "false"
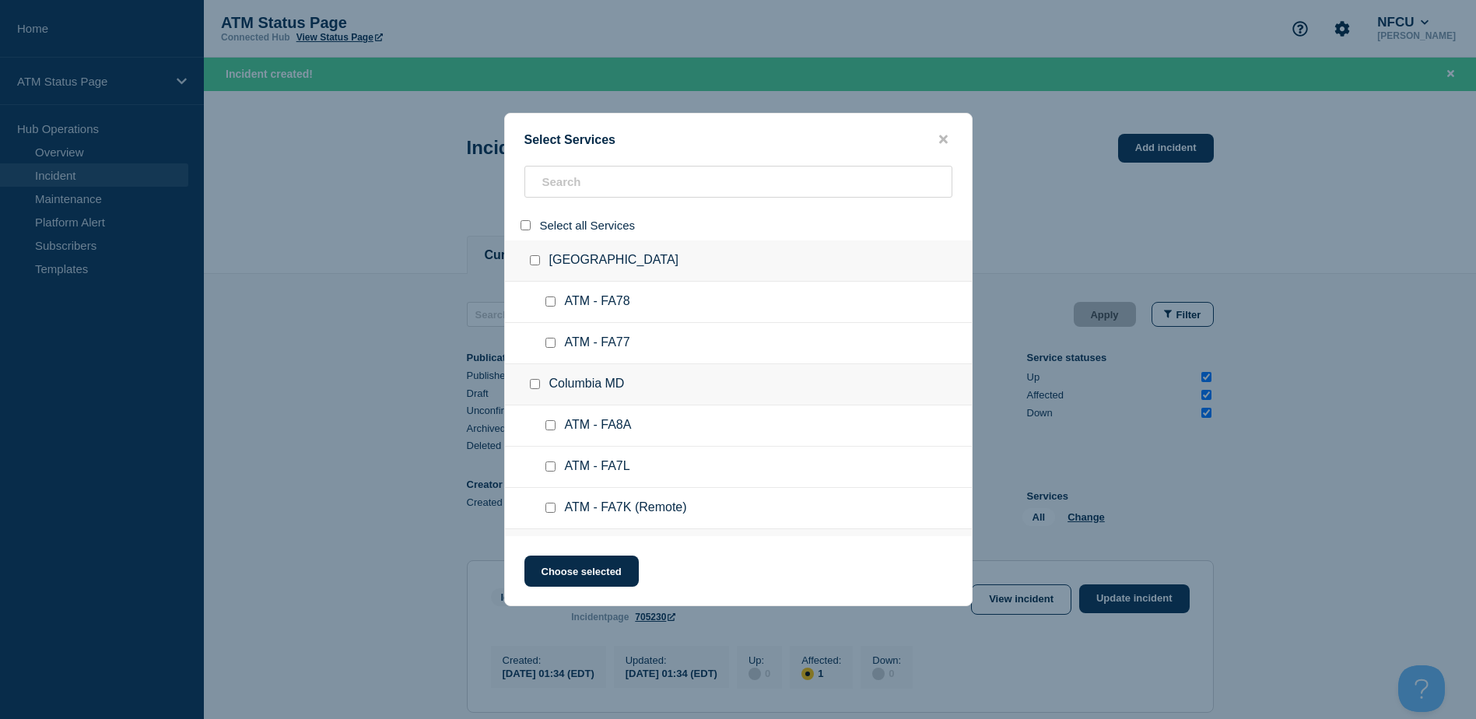
checkbox input "false"
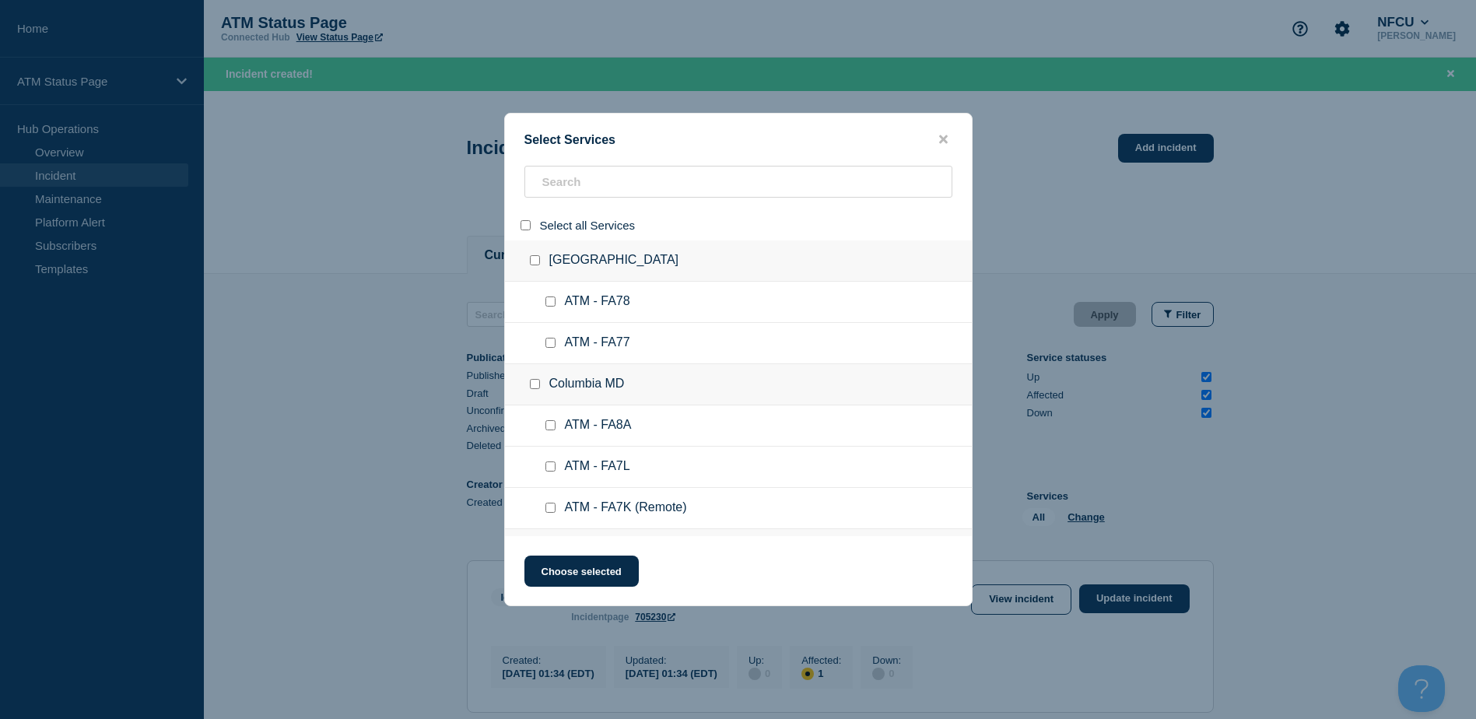
checkbox input "false"
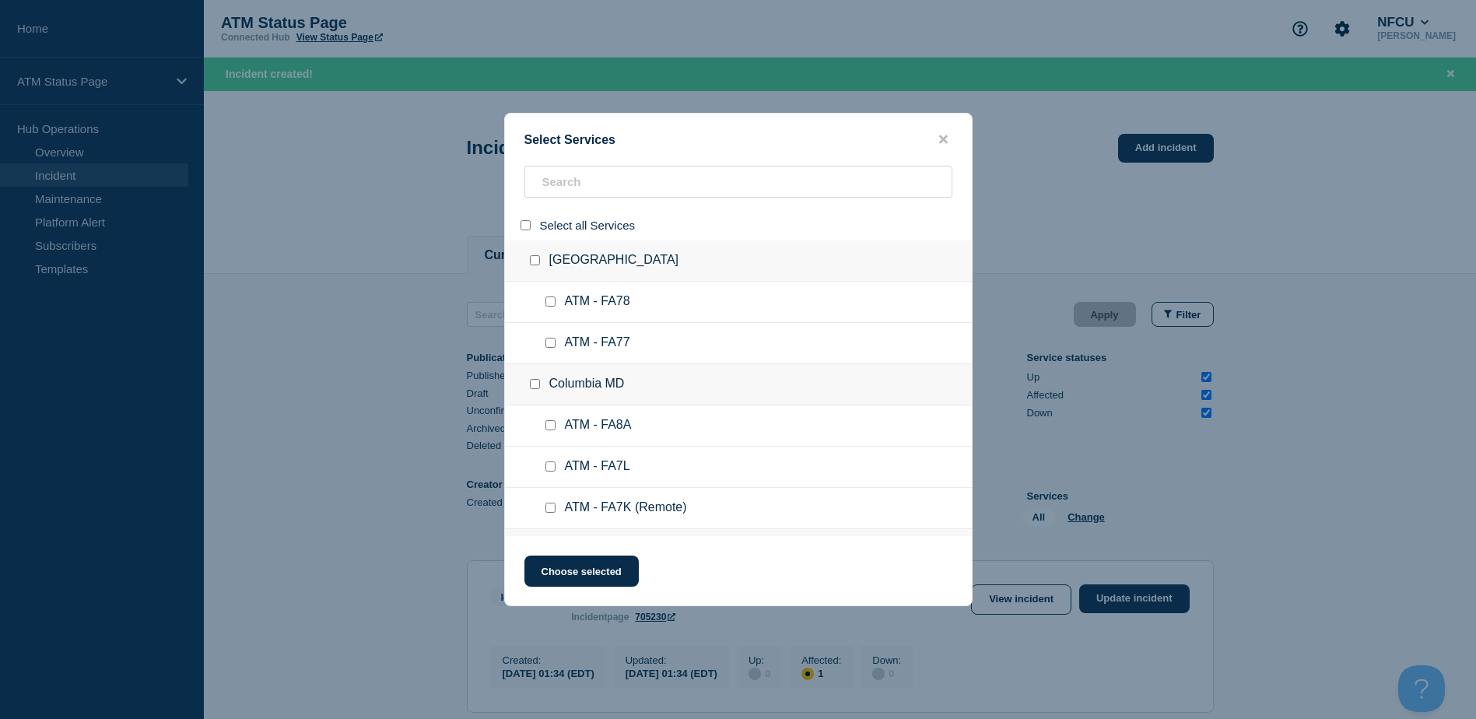
checkbox input "false"
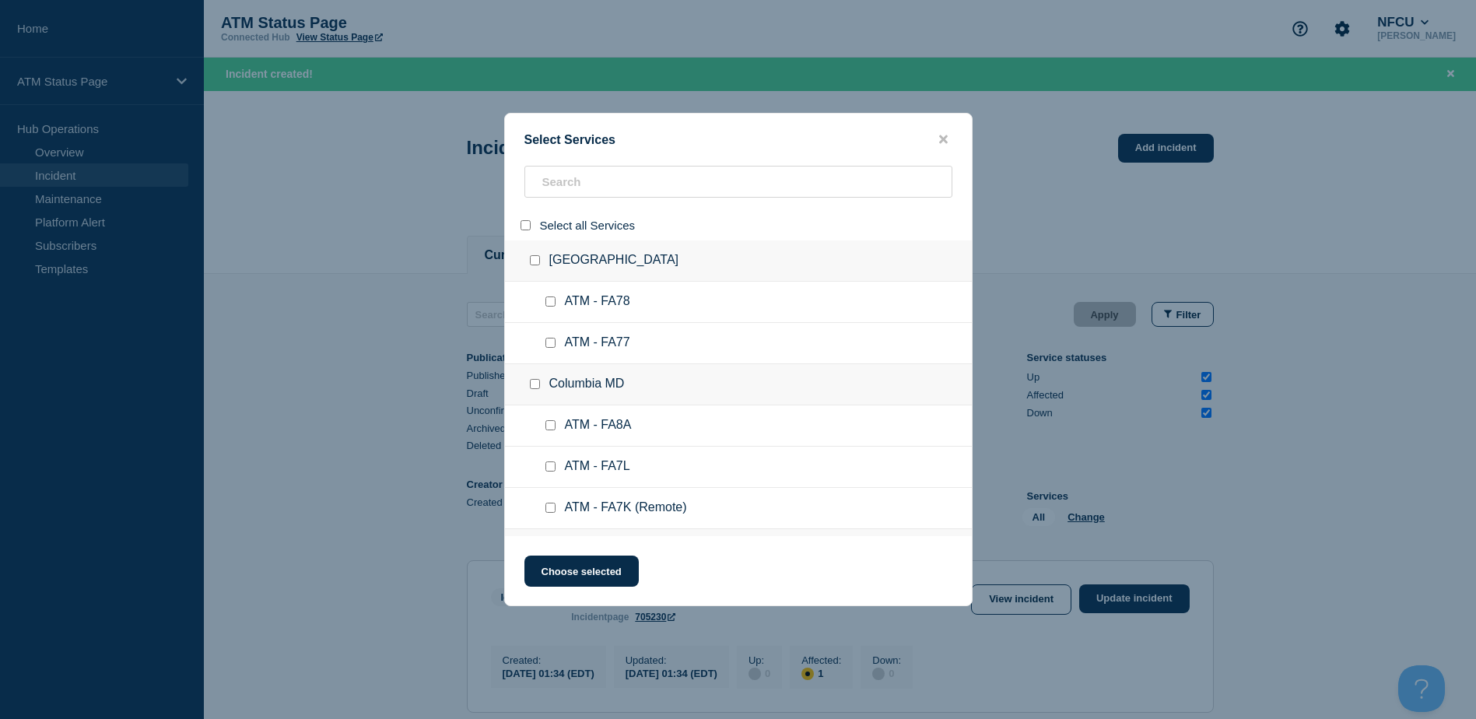
checkbox input "false"
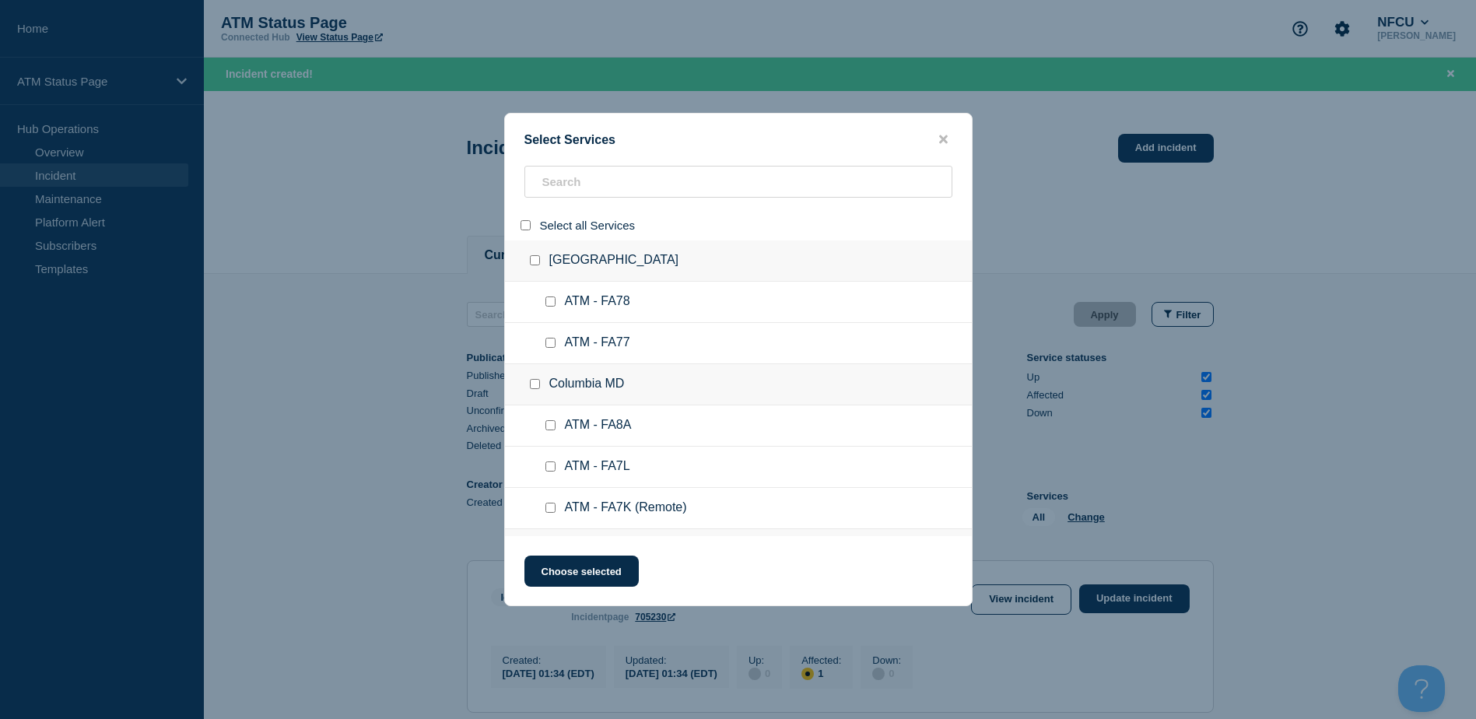
checkbox input "false"
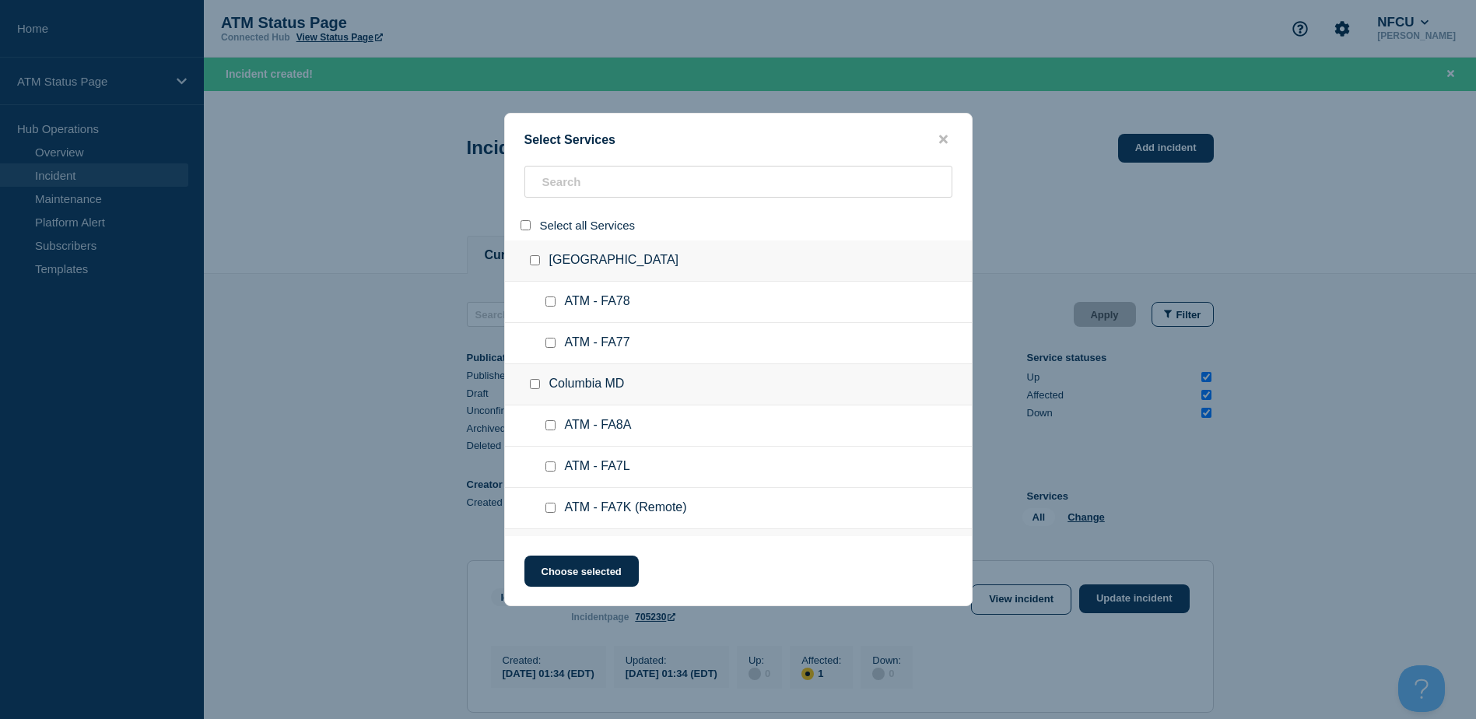
checkbox input "false"
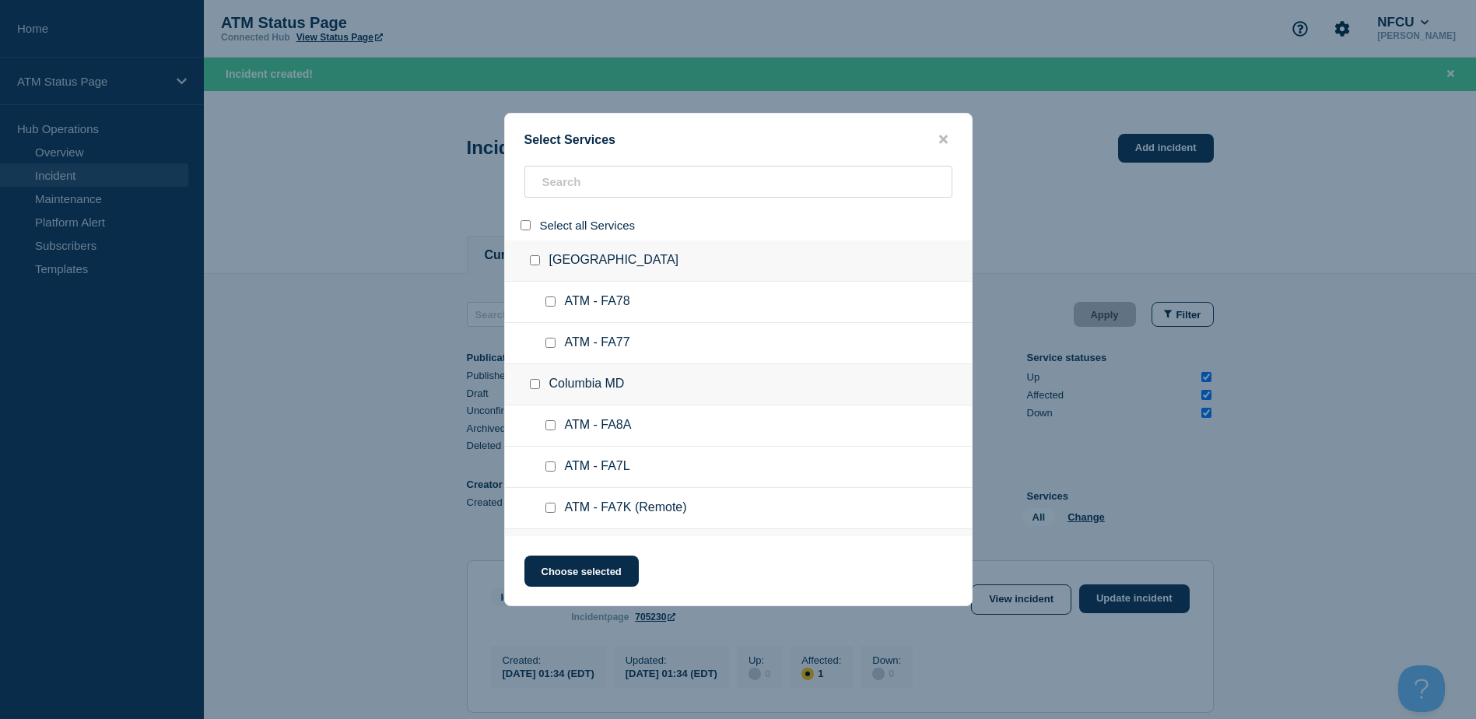
checkbox input "false"
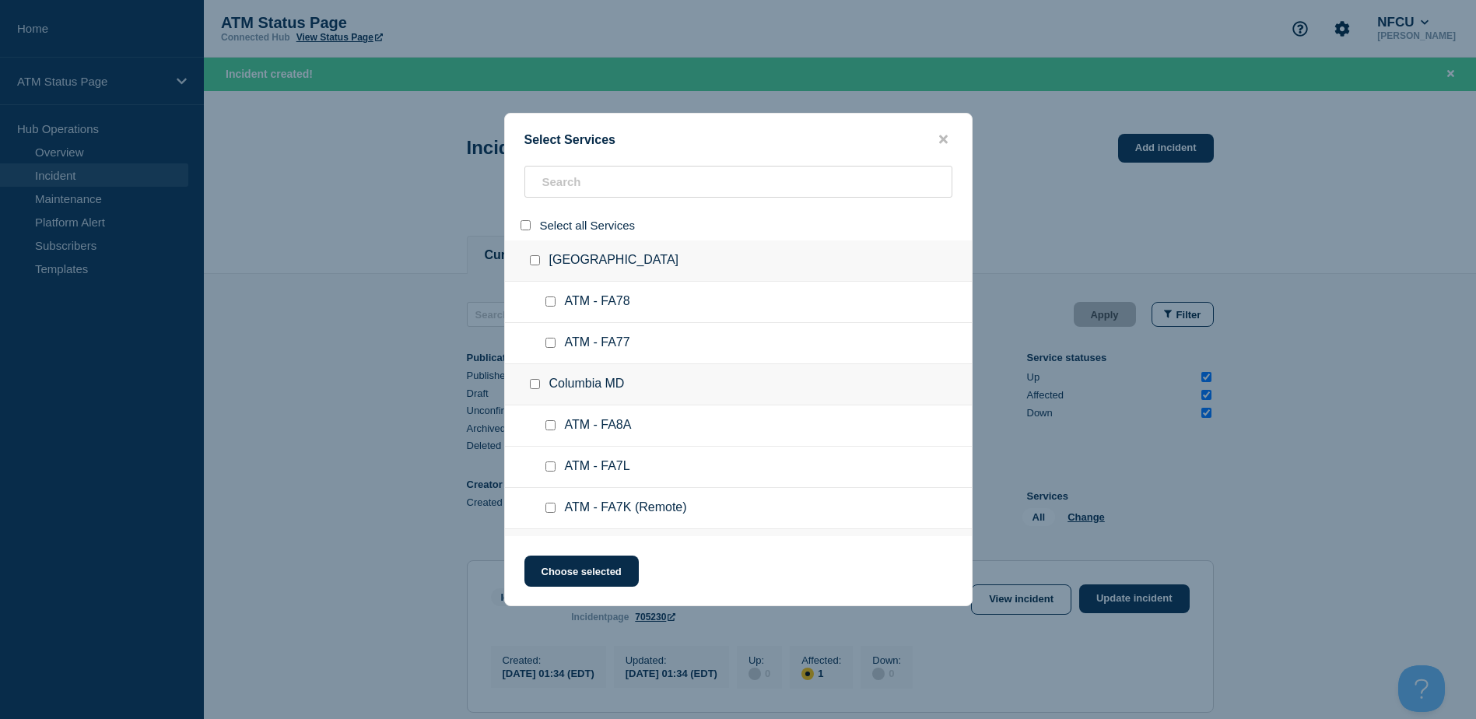
checkbox input "false"
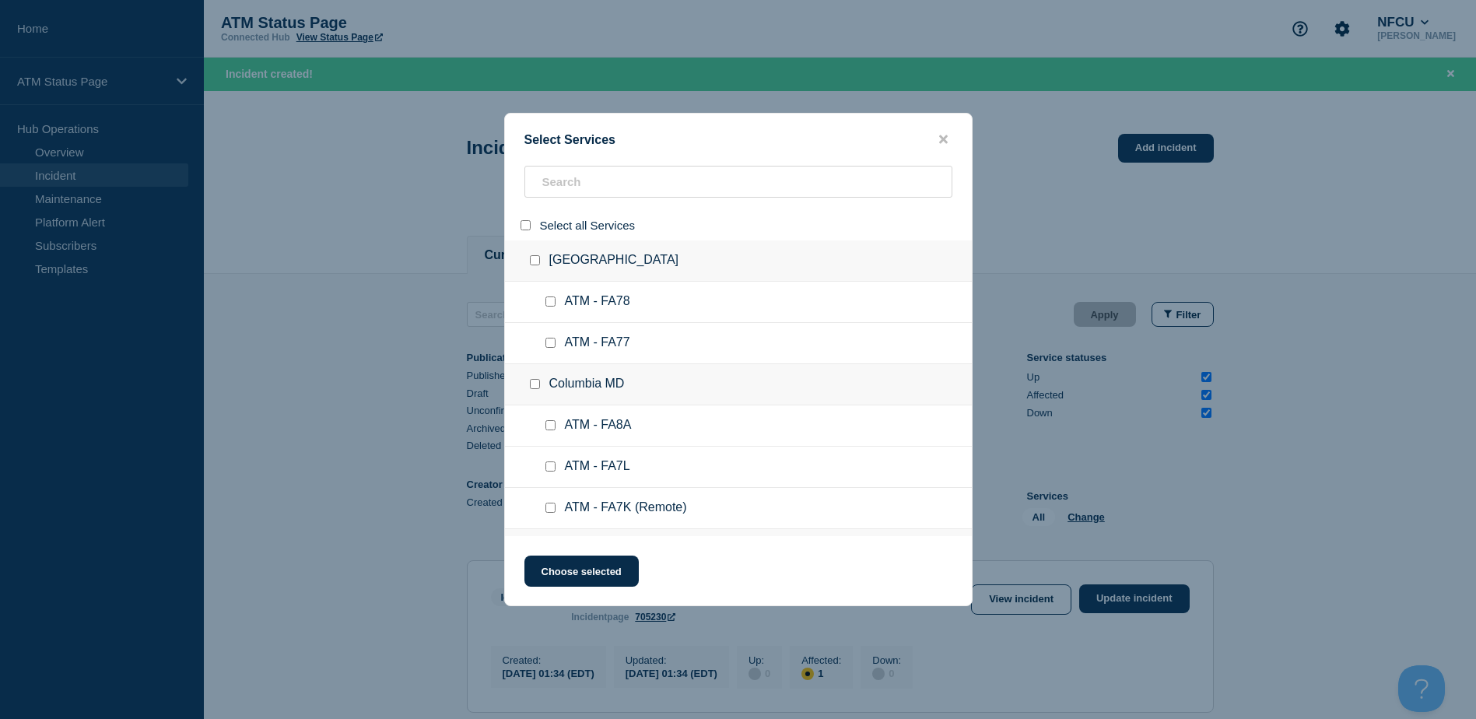
checkbox input "false"
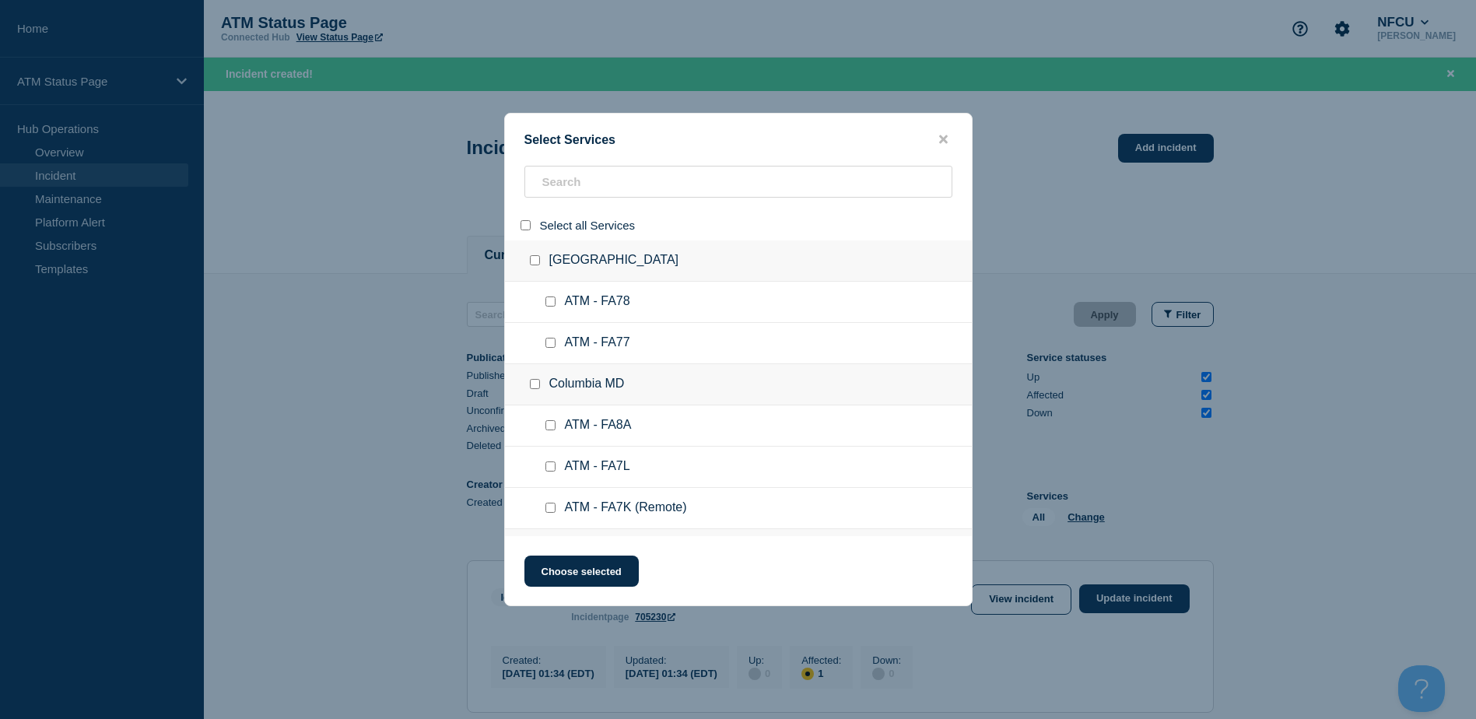
checkbox input "false"
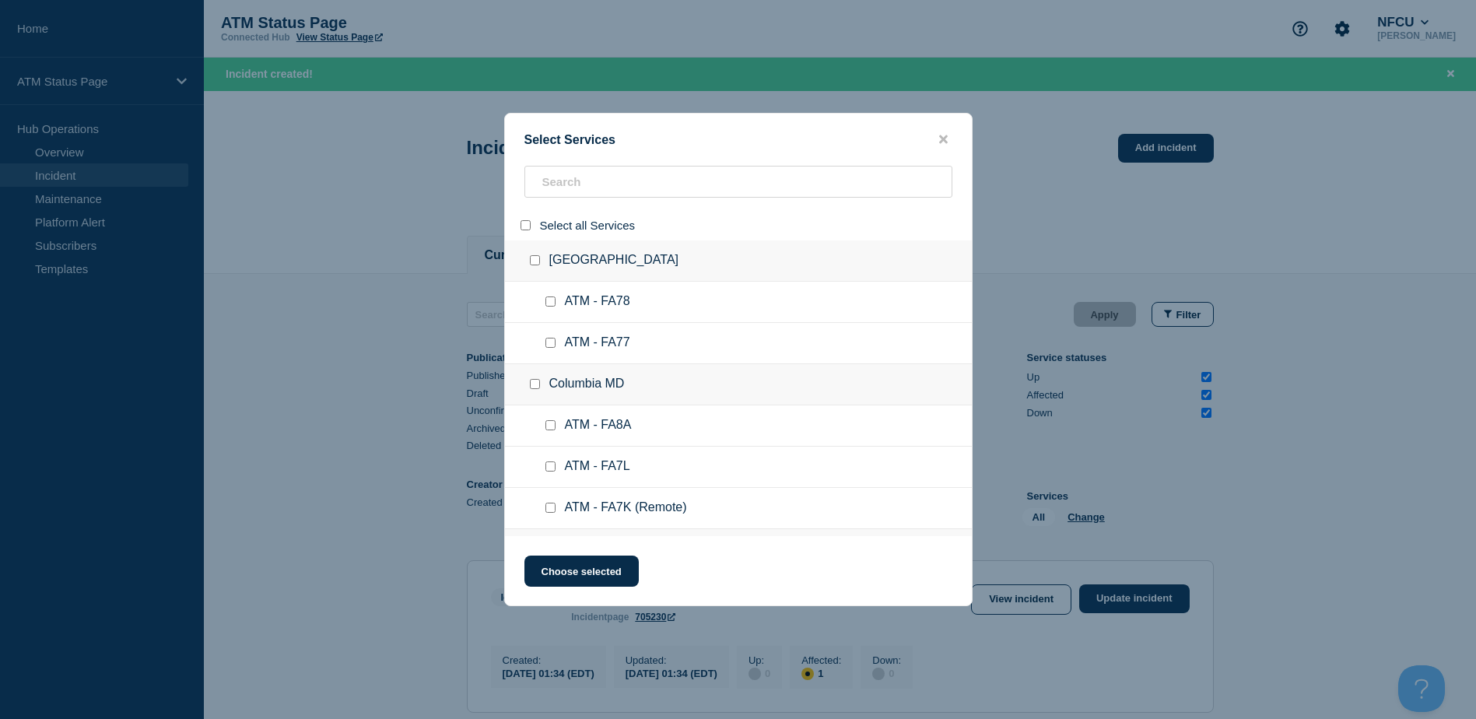
checkbox input "false"
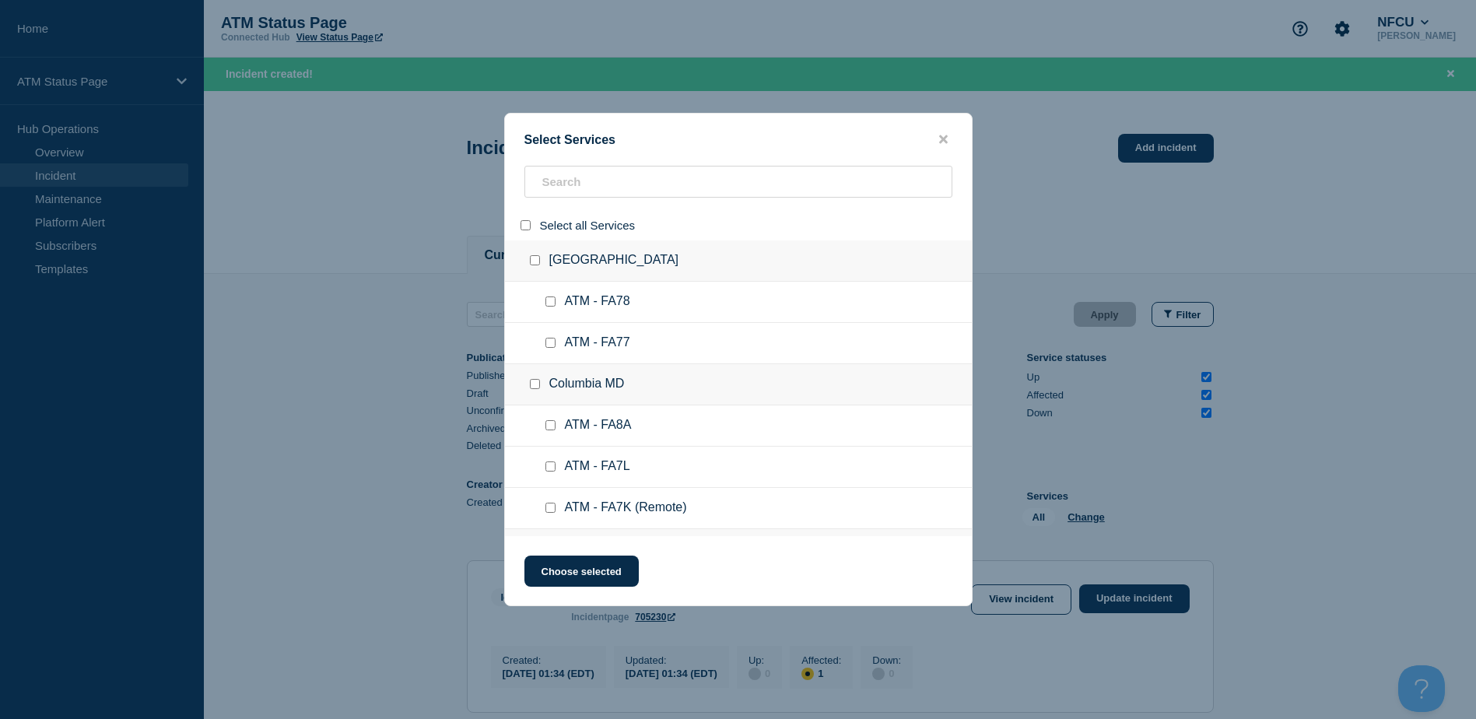
checkbox input "false"
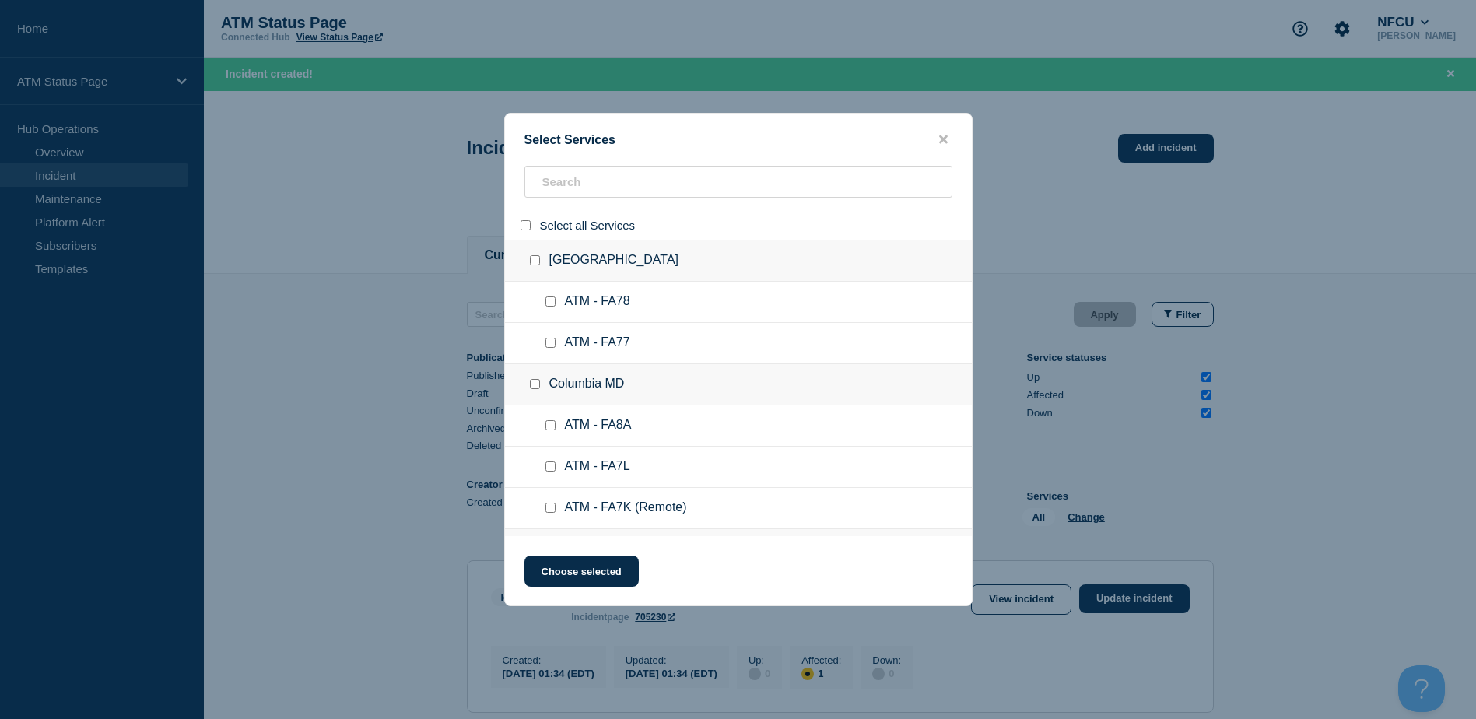
checkbox input "false"
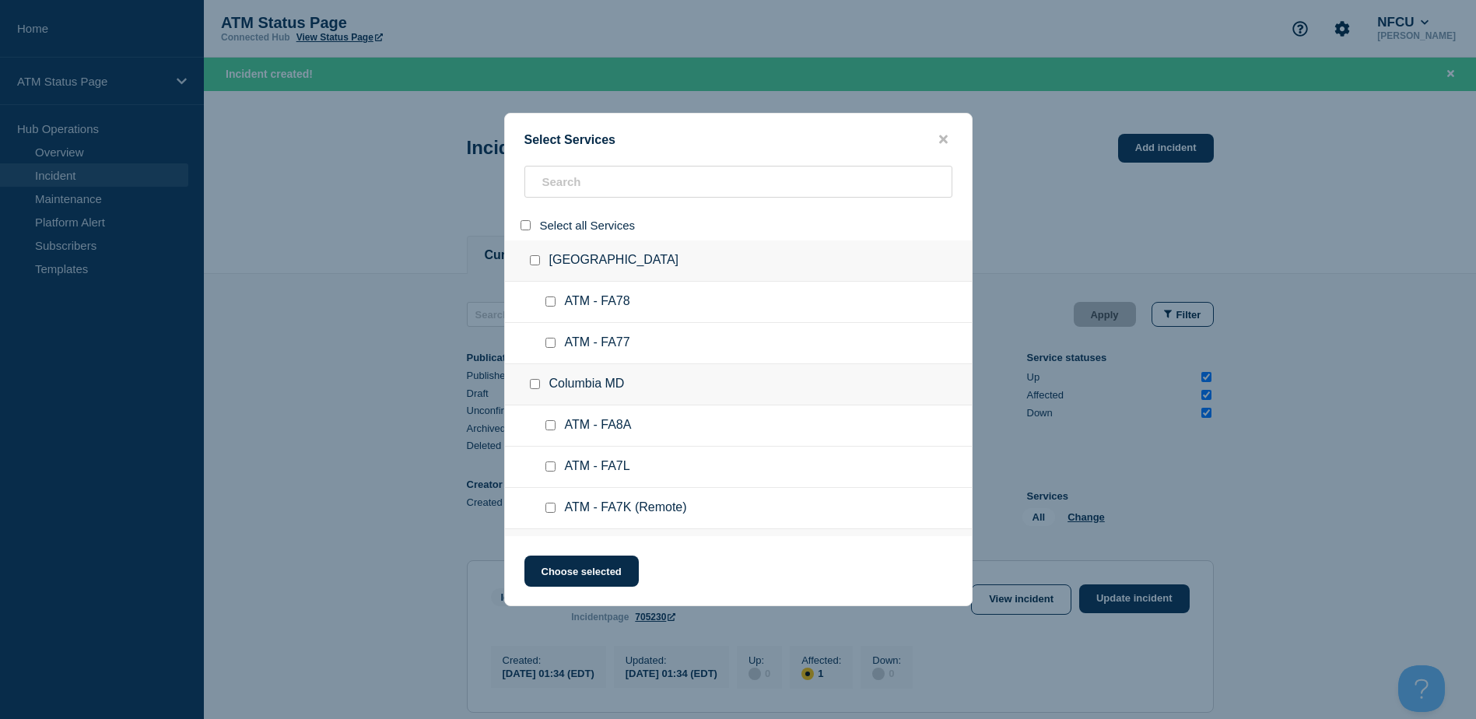
checkbox input "false"
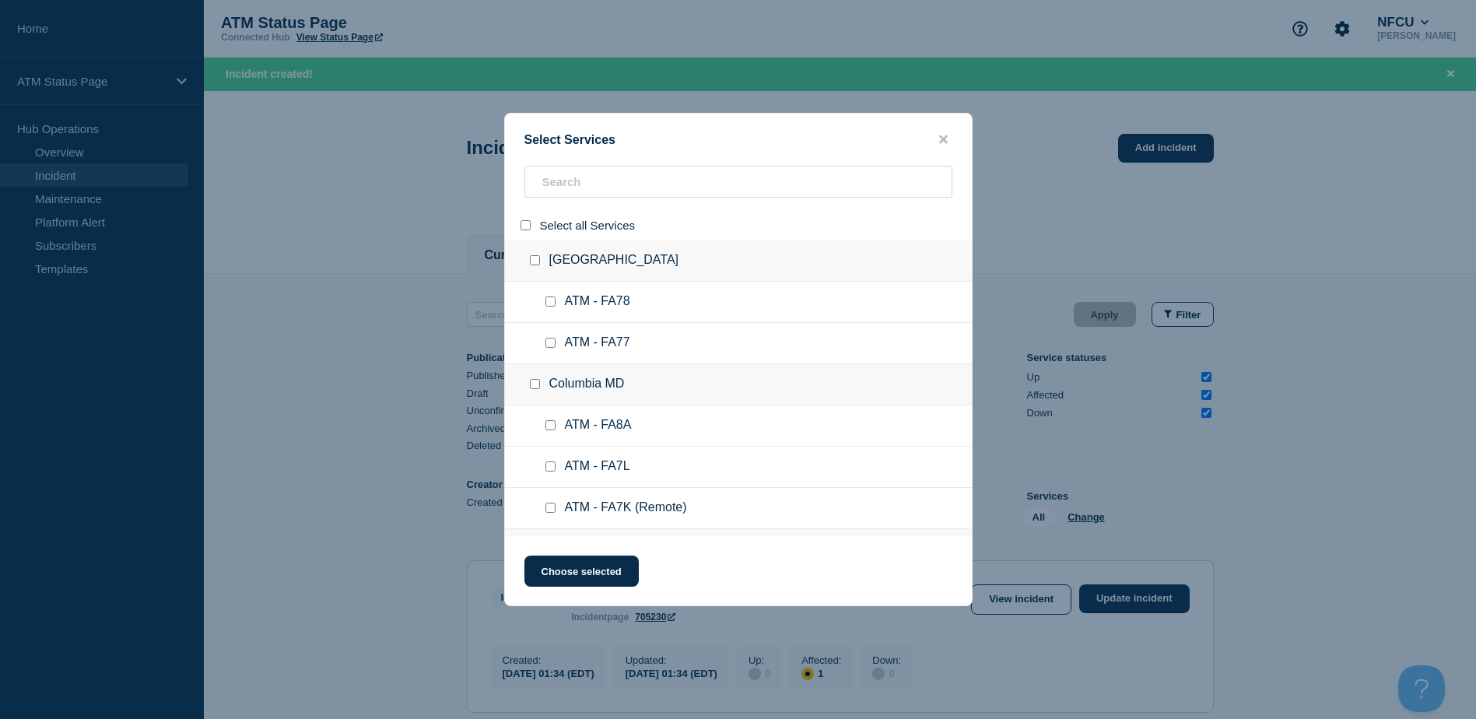
checkbox input "false"
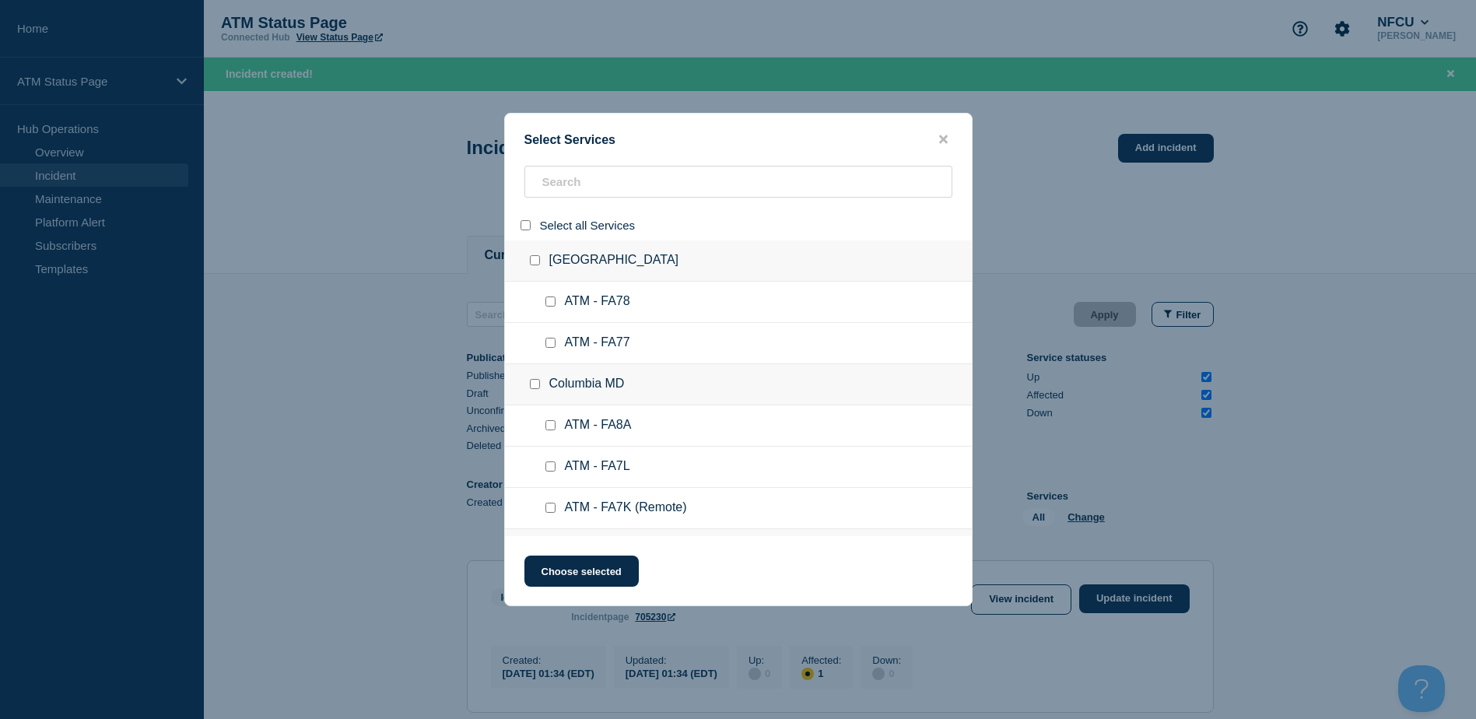
checkbox input "false"
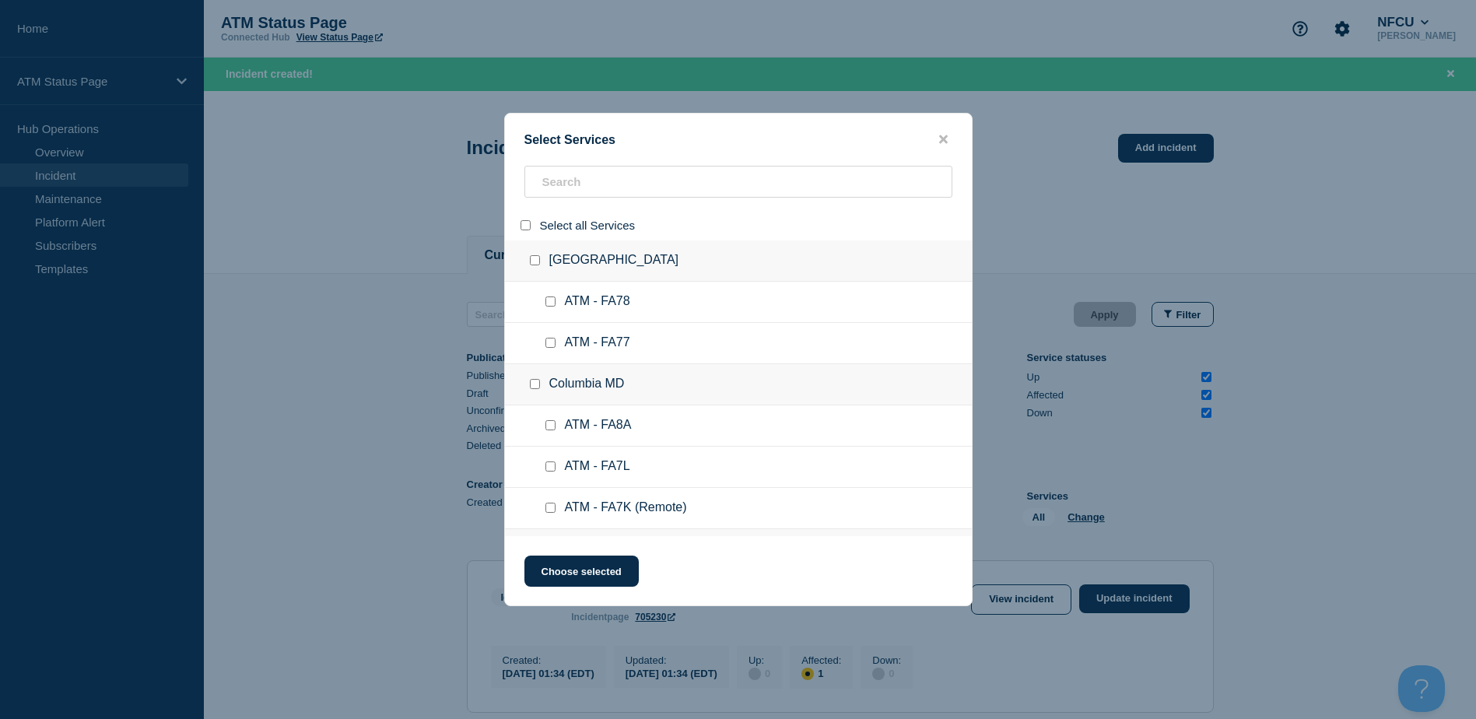
checkbox input "false"
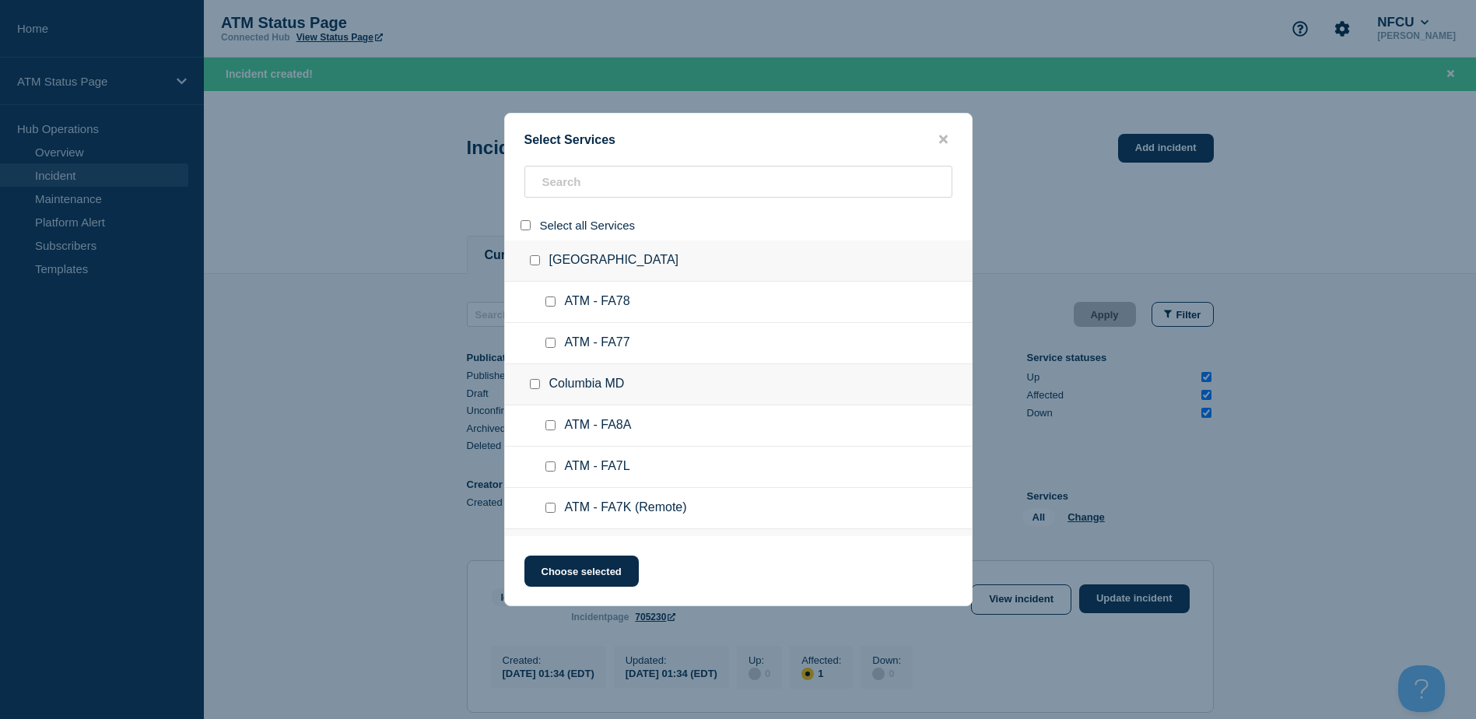
checkbox input "false"
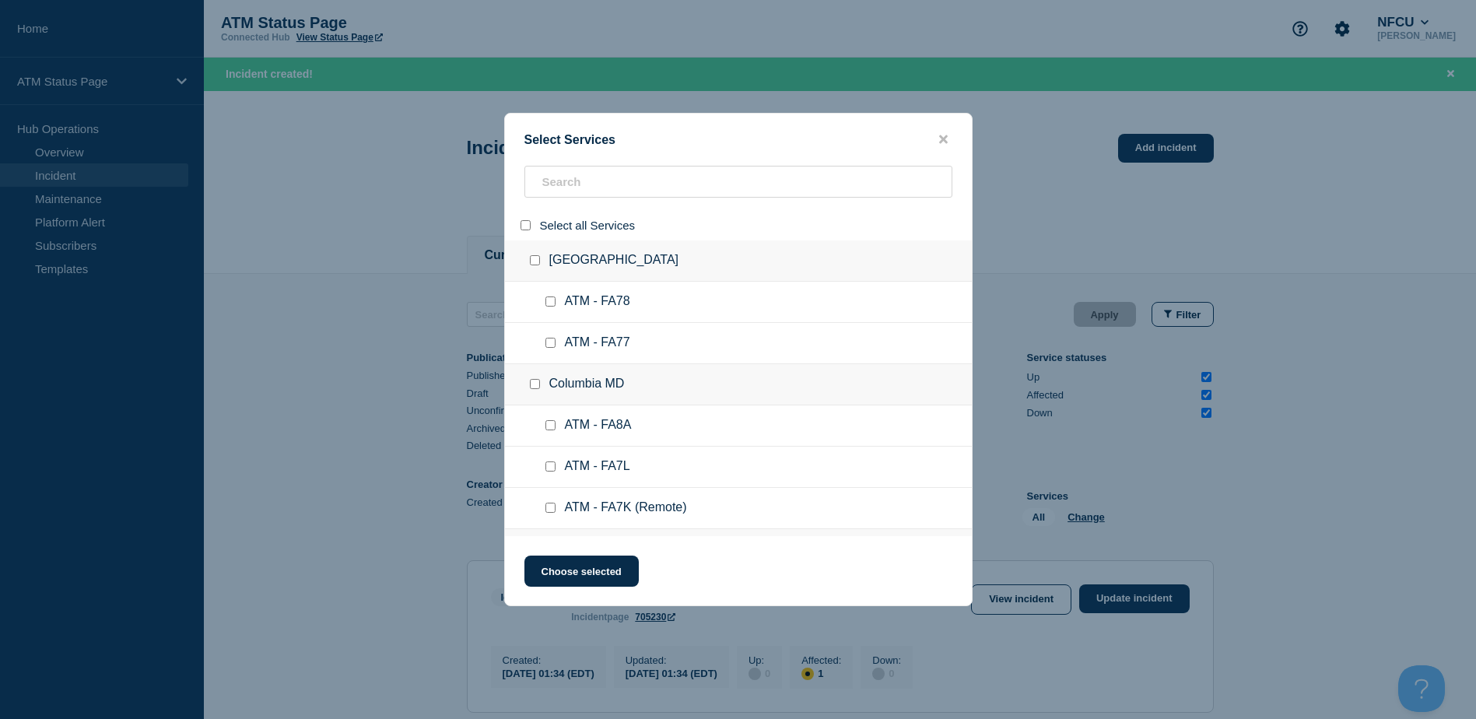
checkbox input "false"
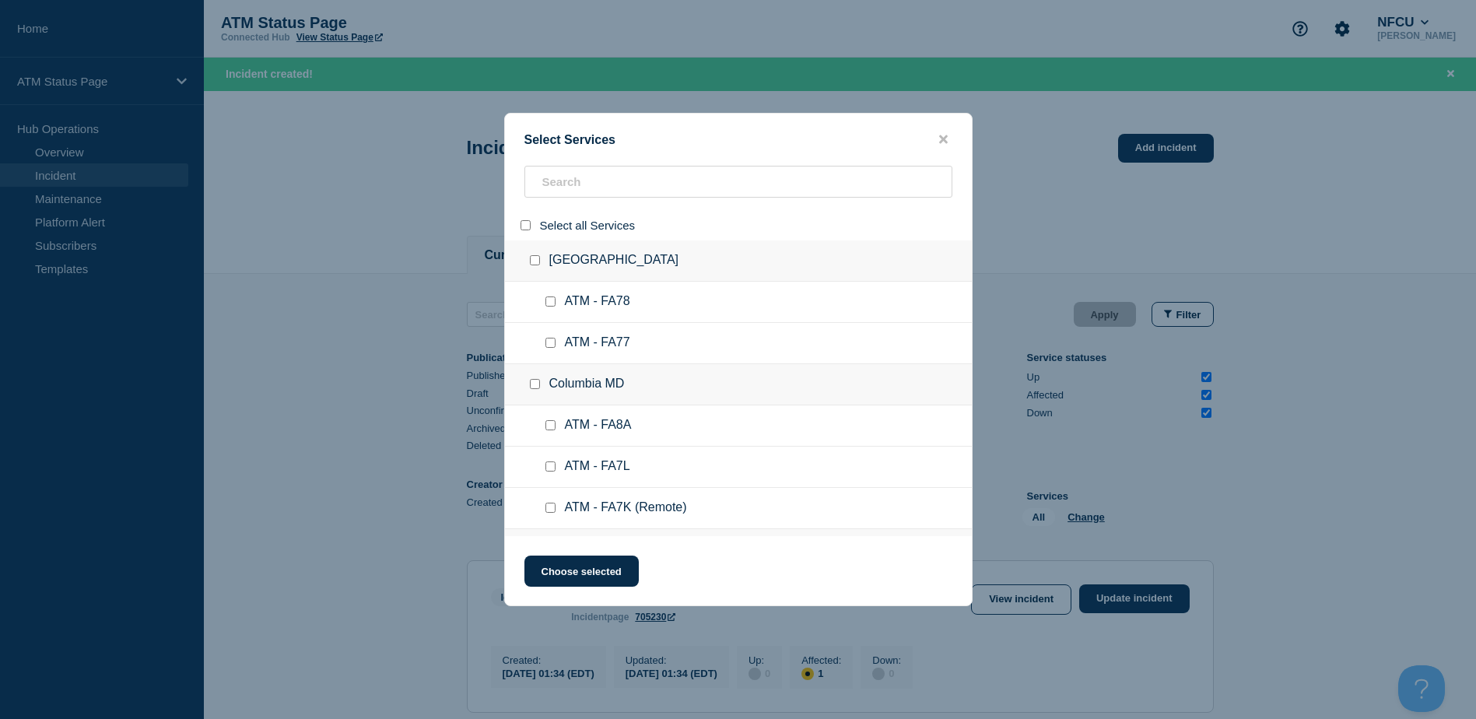
checkbox input "false"
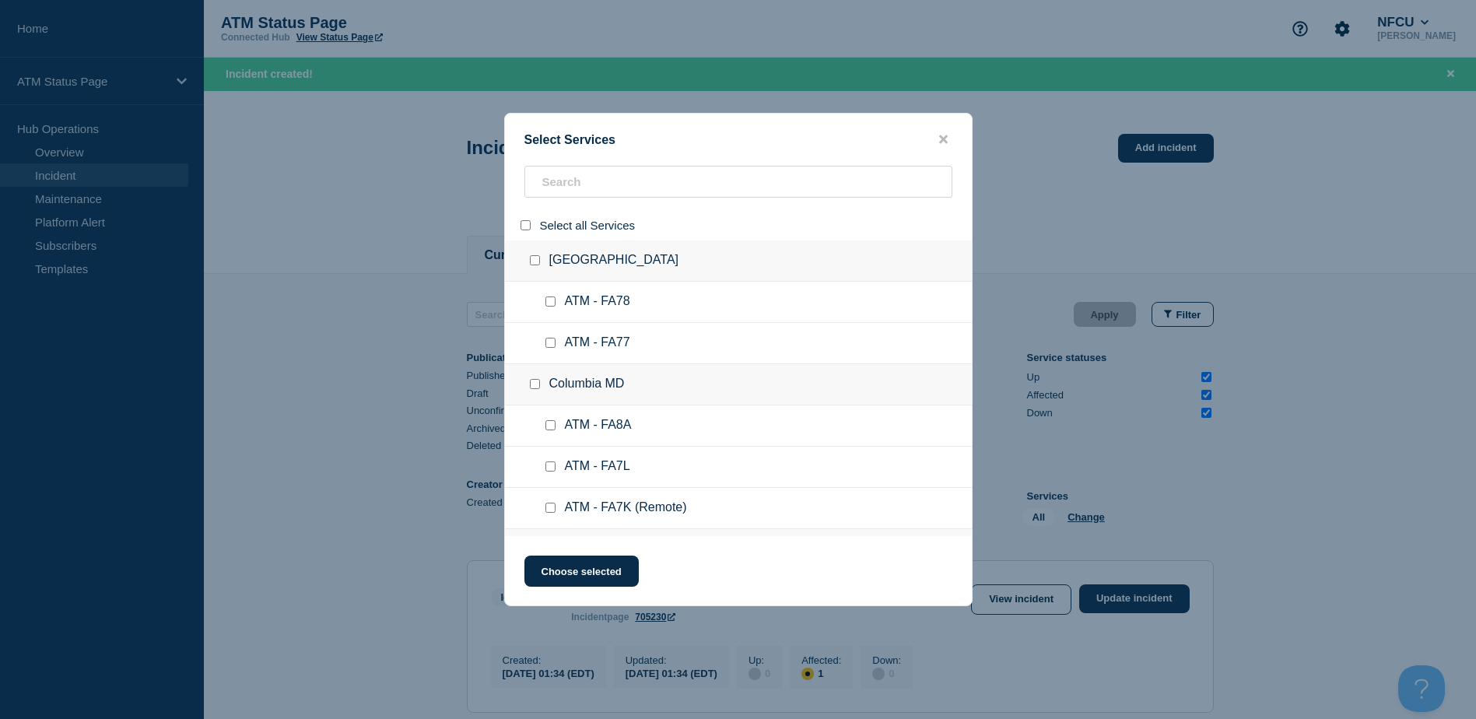
checkbox input "false"
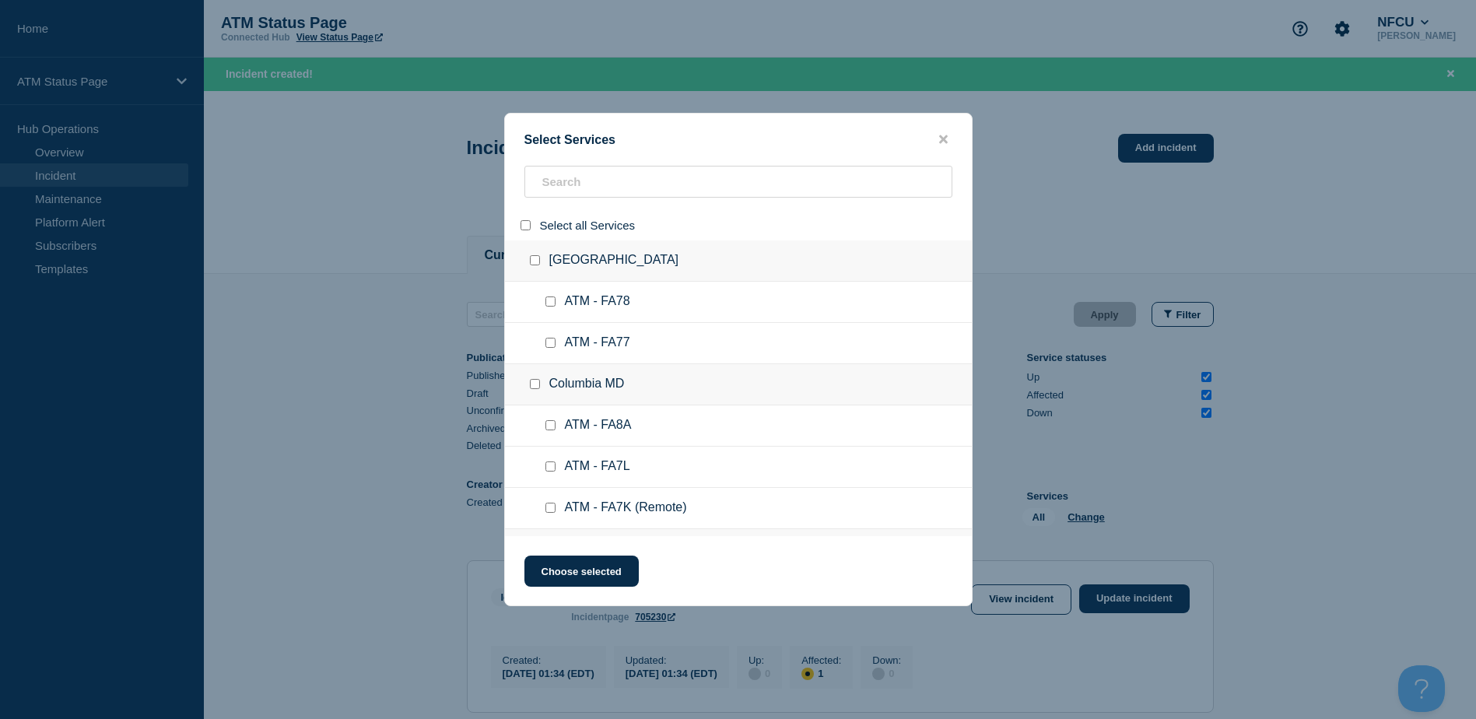
checkbox input "false"
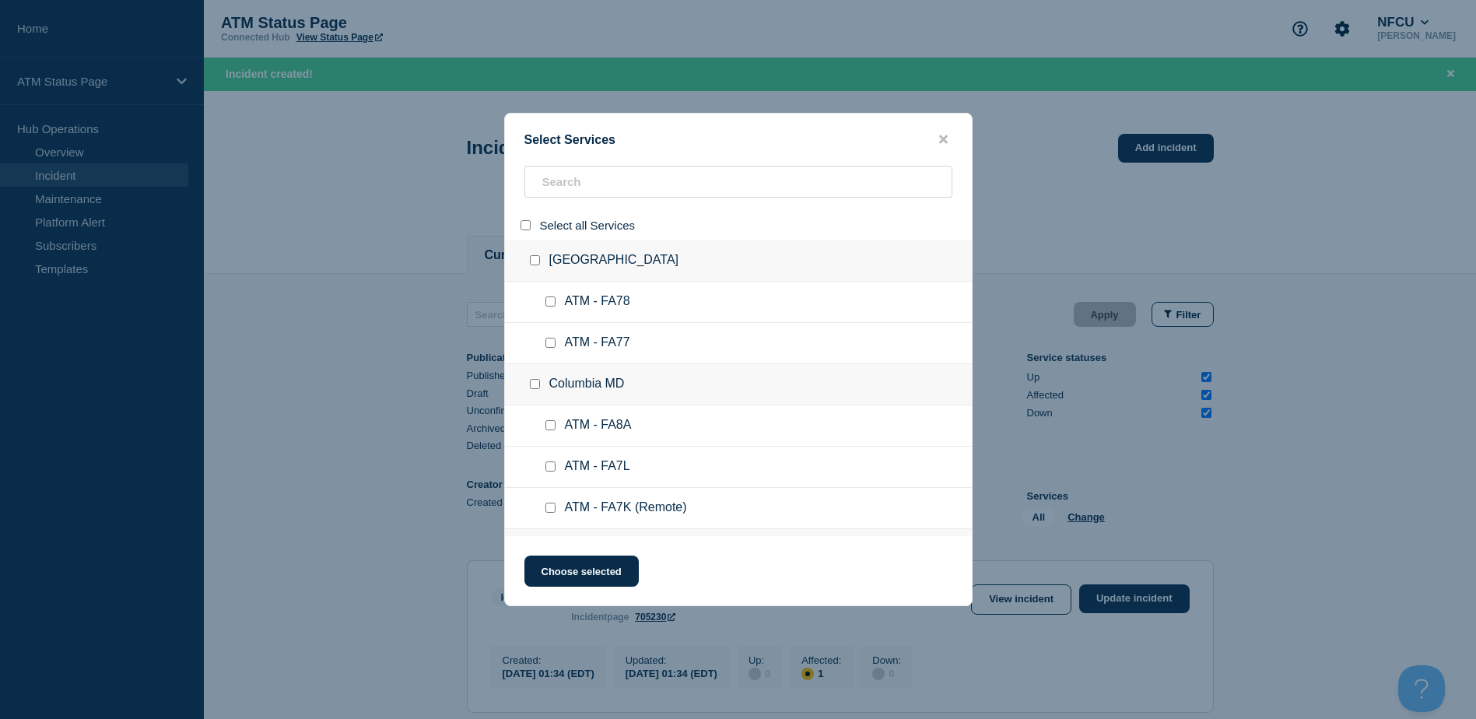
checkbox input "false"
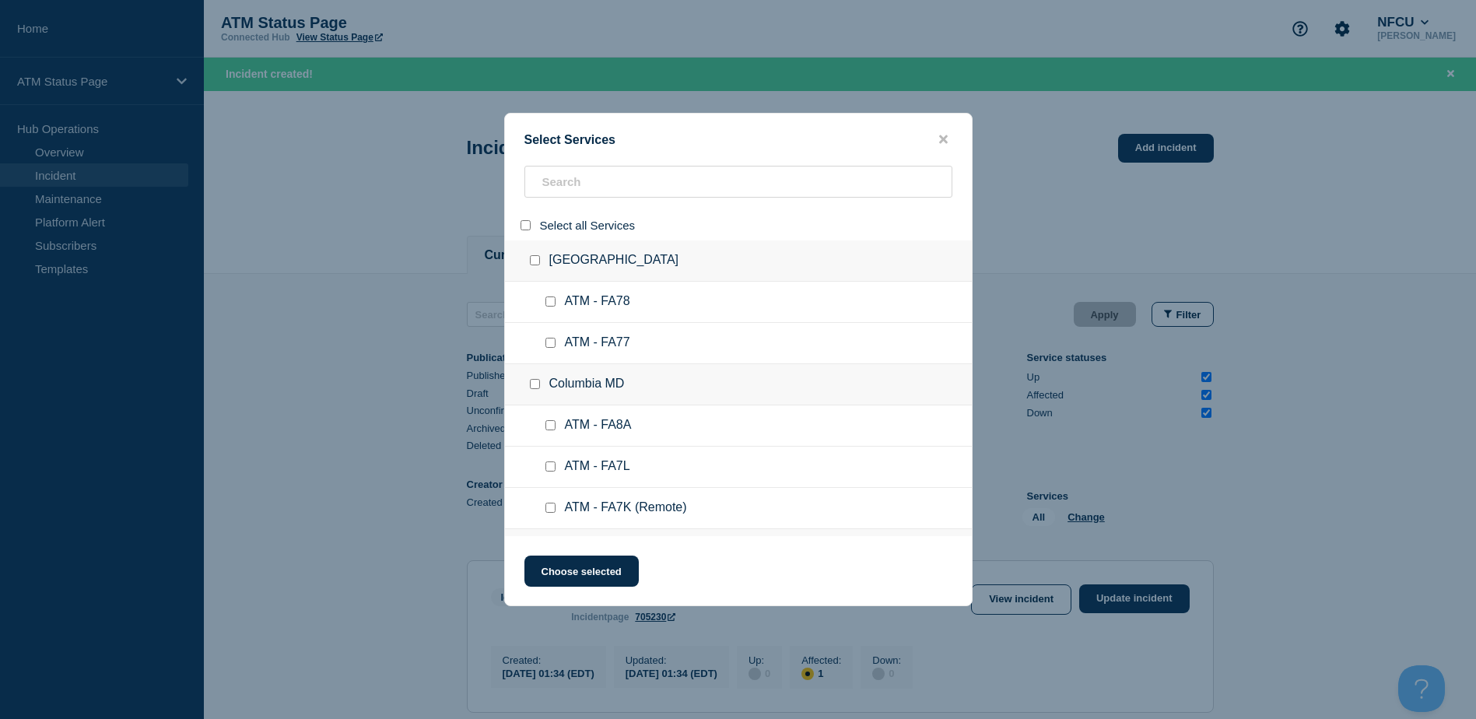
checkbox input "false"
click at [580, 188] on input "search" at bounding box center [738, 182] width 428 height 32
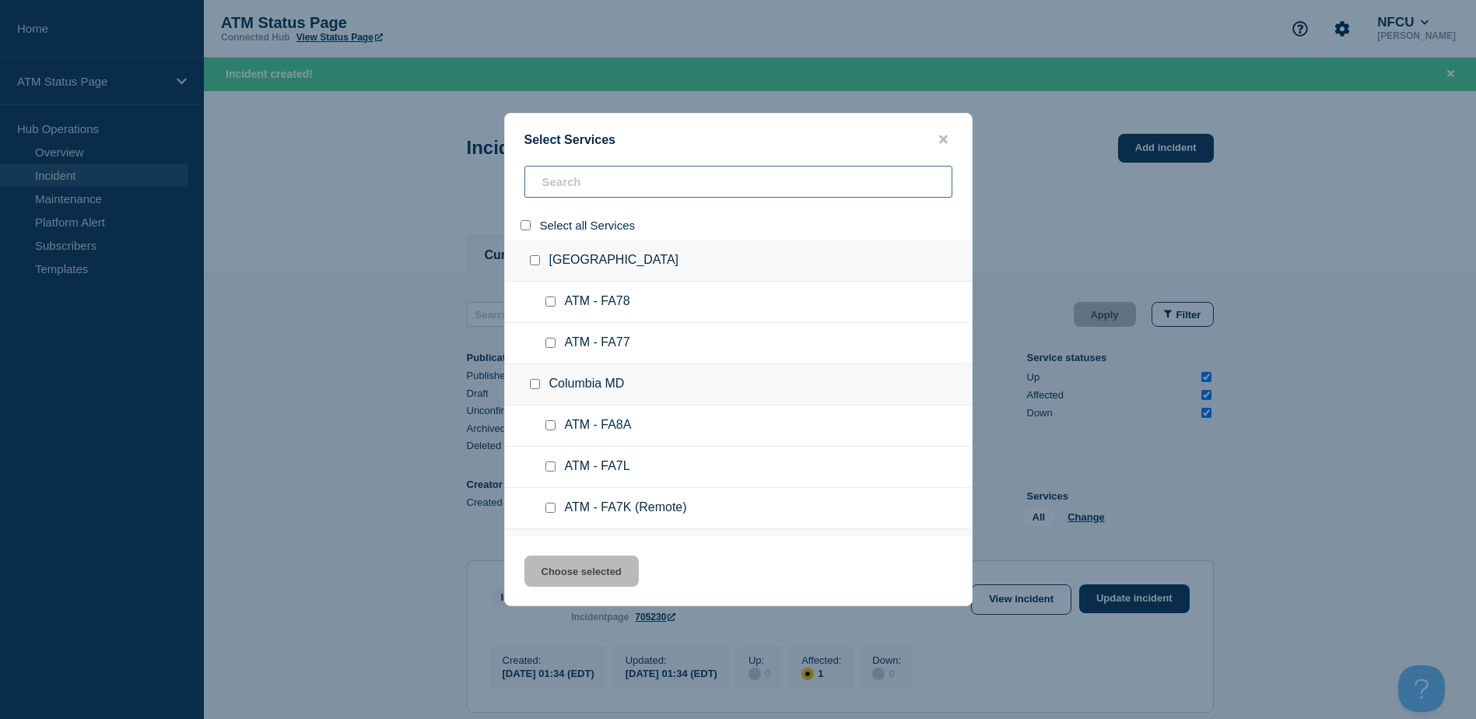
paste input "FC2P"
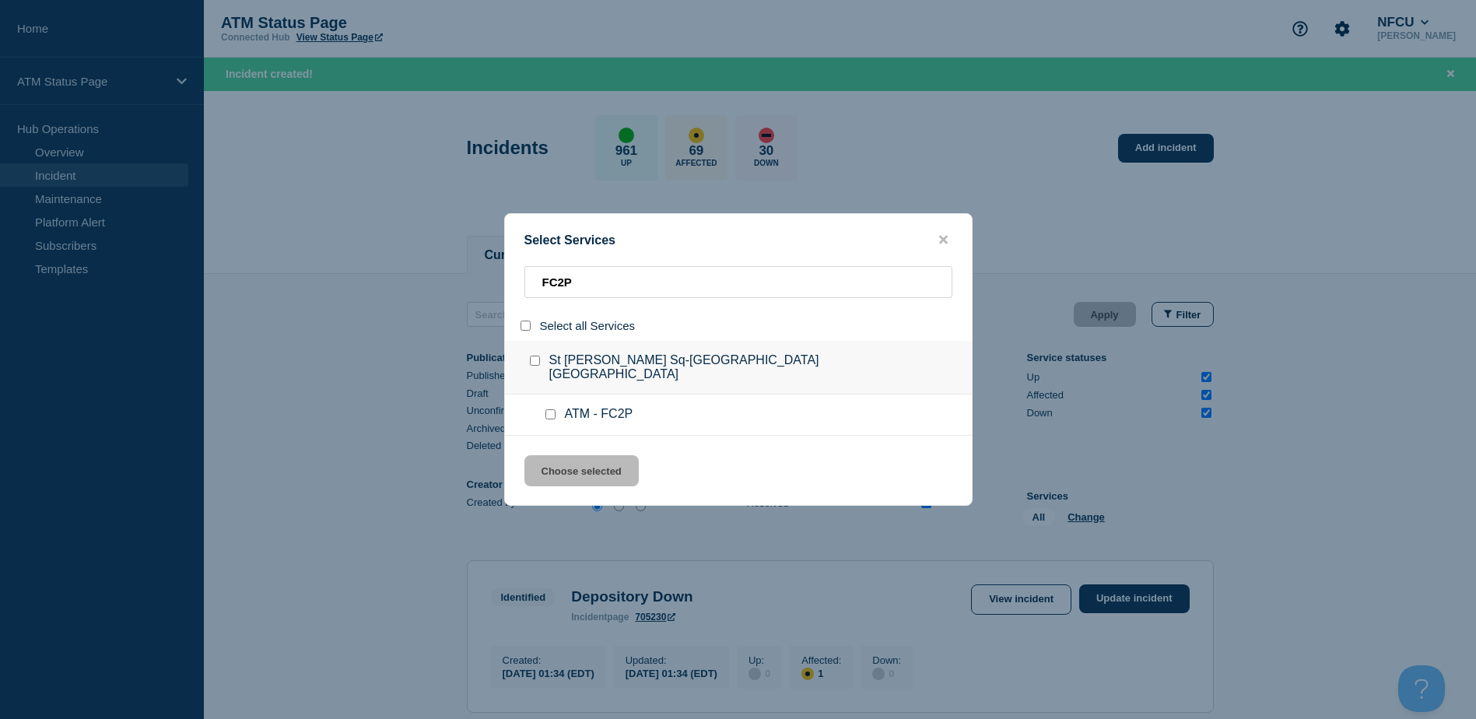
click at [551, 409] on input "service: ATM - FC2P" at bounding box center [550, 414] width 10 height 10
click at [571, 455] on button "Choose selected" at bounding box center [581, 470] width 114 height 31
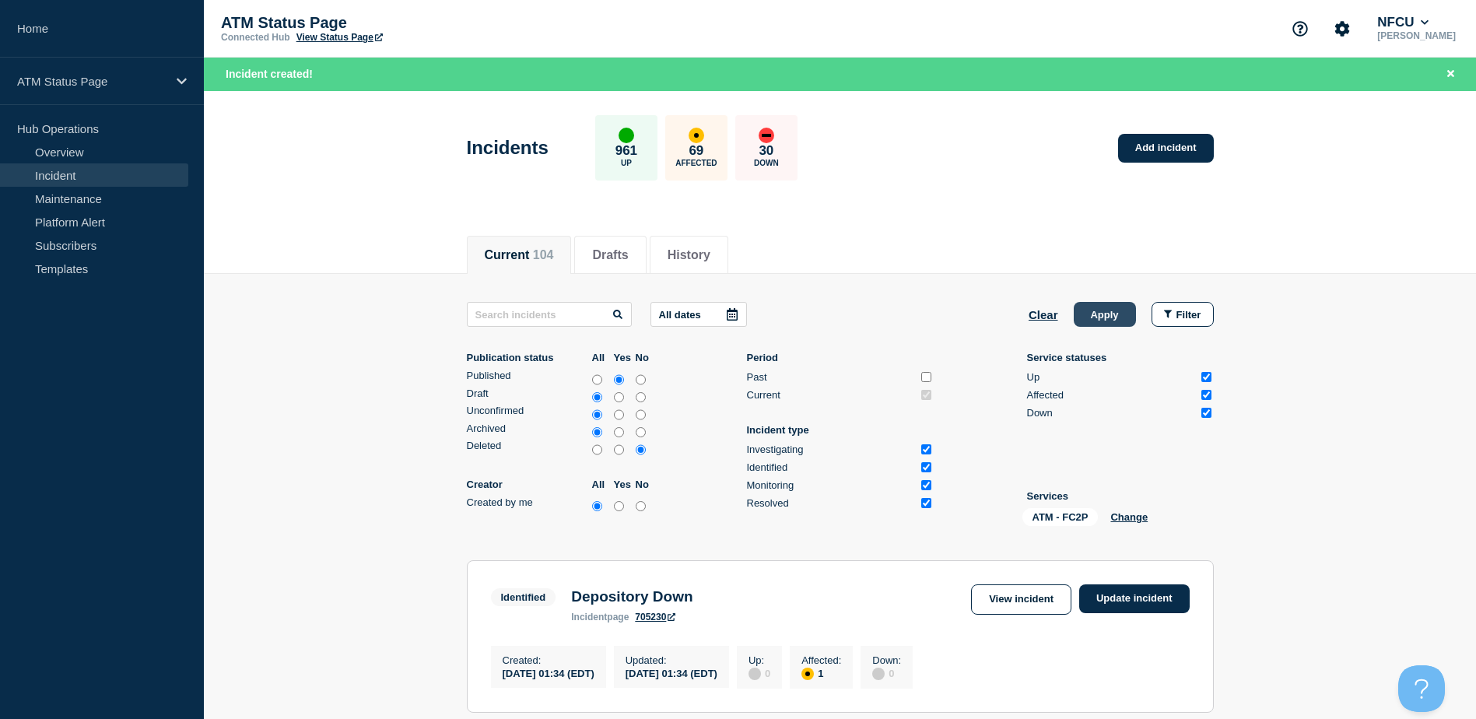
click at [738, 307] on button "Apply" at bounding box center [1104, 314] width 62 height 25
